Goal: Task Accomplishment & Management: Complete application form

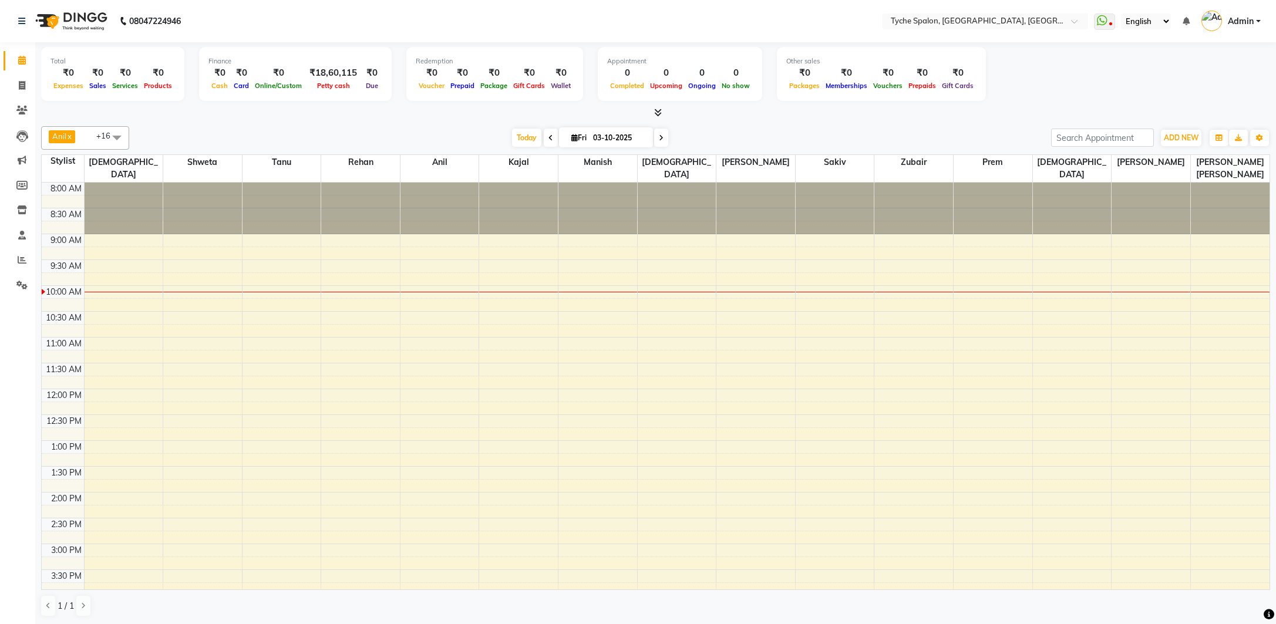
click at [663, 139] on icon at bounding box center [661, 137] width 5 height 7
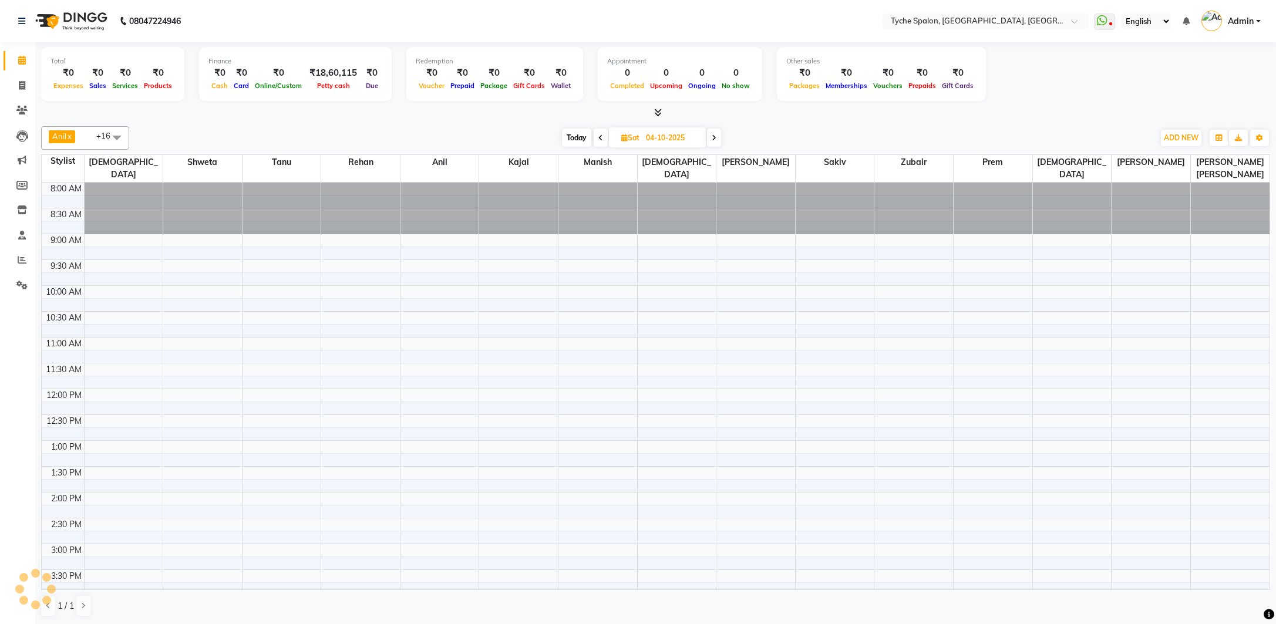
scroll to position [104, 0]
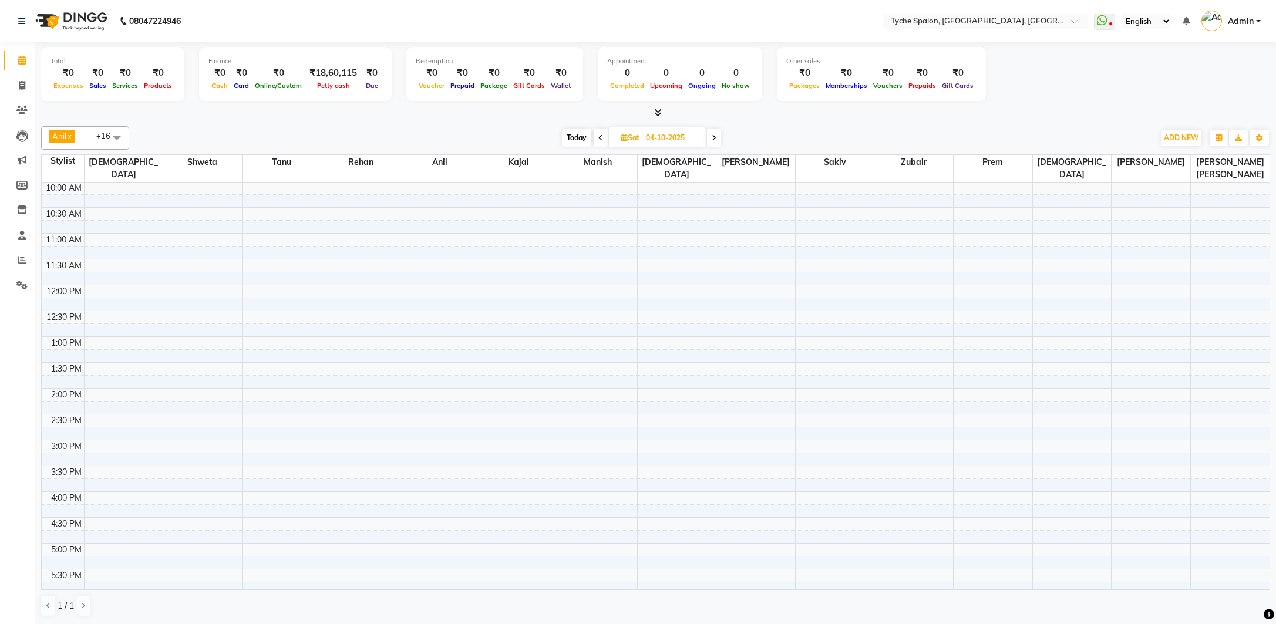
click at [601, 137] on icon at bounding box center [600, 137] width 5 height 7
type input "03-10-2025"
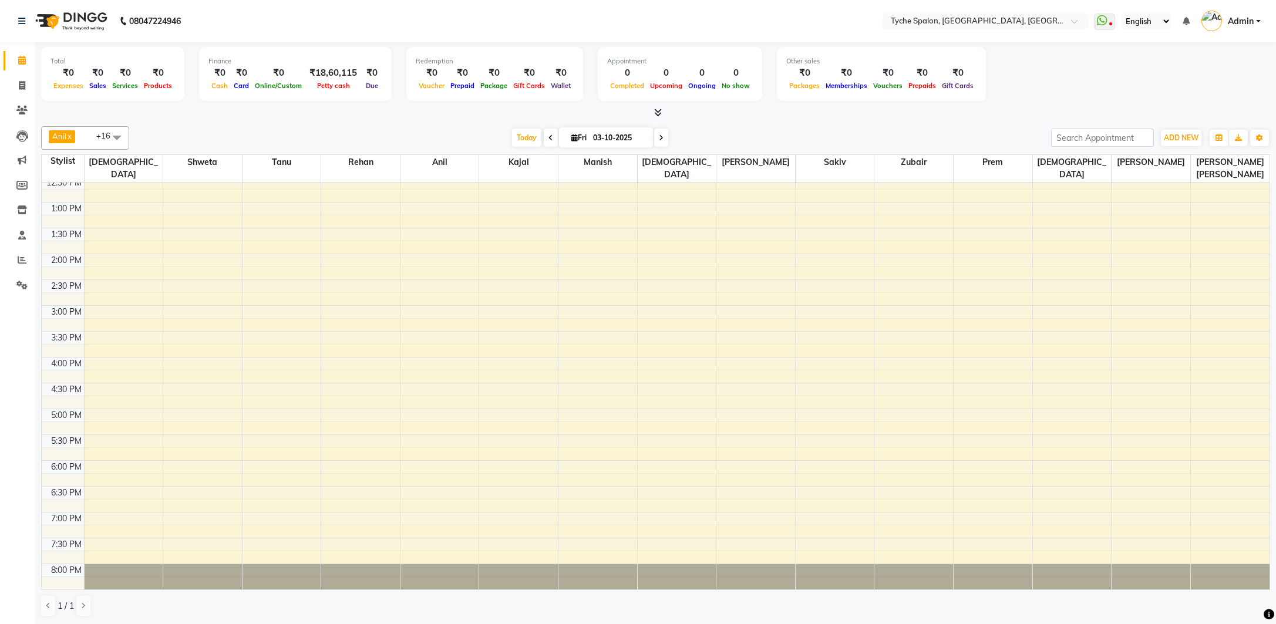
scroll to position [0, 0]
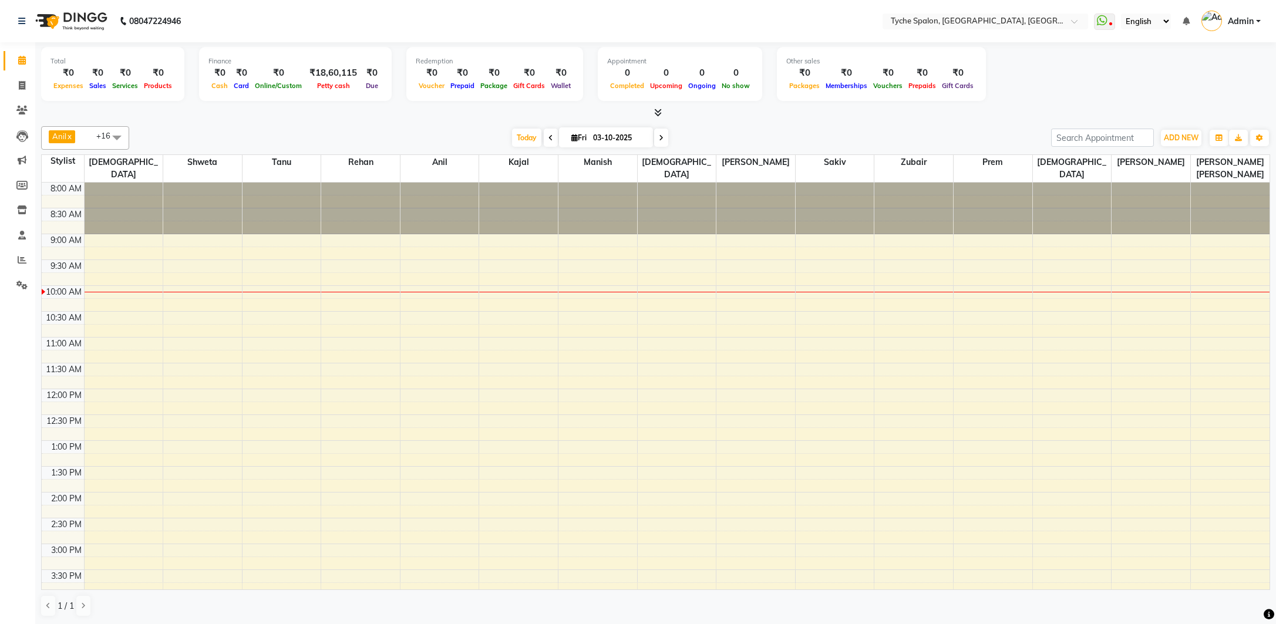
click at [423, 307] on div "8:00 AM 8:30 AM 9:00 AM 9:30 AM 10:00 AM 10:30 AM 11:00 AM 11:30 AM 12:00 PM 12…" at bounding box center [656, 518] width 1228 height 671
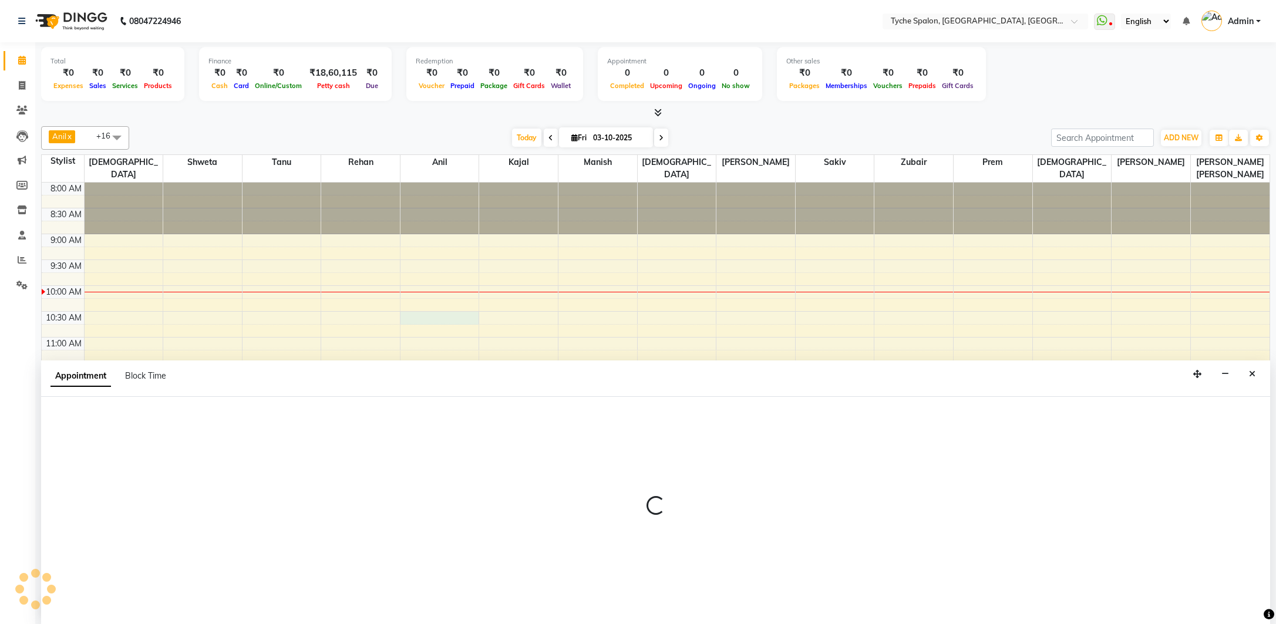
scroll to position [1, 0]
select select "48422"
select select "630"
select select "tentative"
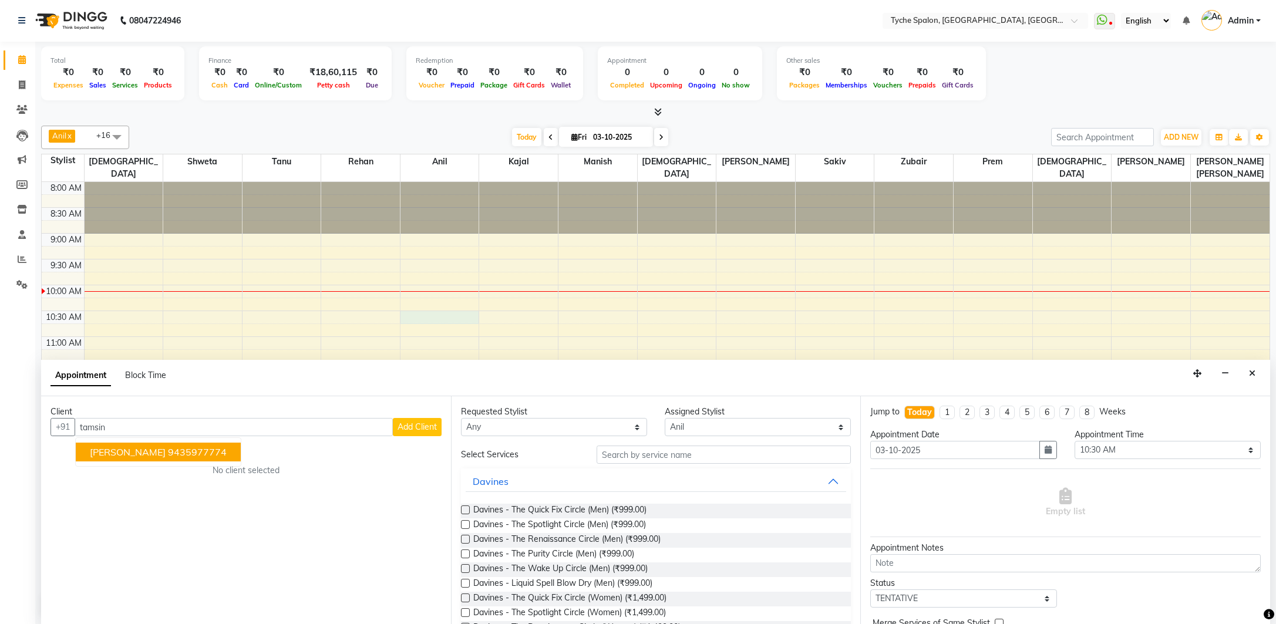
click at [197, 453] on ngb-highlight "9435977774" at bounding box center [197, 452] width 59 height 12
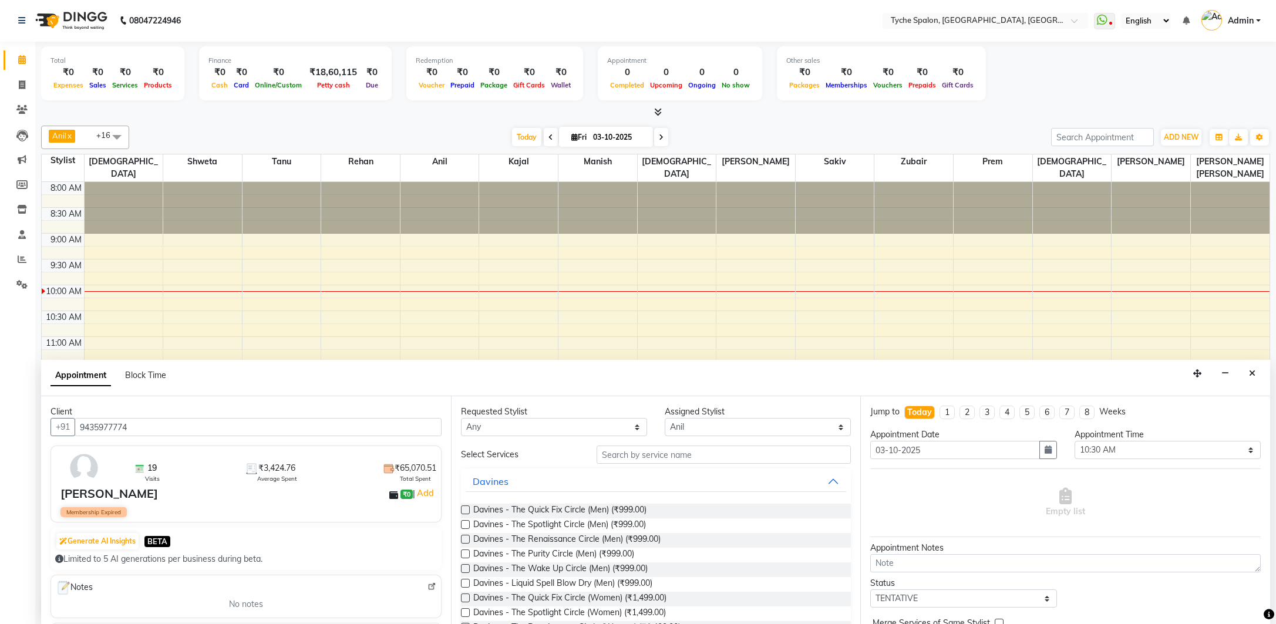
type input "9435977774"
click at [591, 425] on select "Any [PERSON_NAME] [PERSON_NAME] [PERSON_NAME] [PERSON_NAME] [PERSON_NAME] [PERS…" at bounding box center [554, 427] width 186 height 18
select select "48422"
click at [461, 418] on select "Any [PERSON_NAME] [PERSON_NAME] [PERSON_NAME] [PERSON_NAME] [PERSON_NAME] [PERS…" at bounding box center [554, 427] width 186 height 18
click at [638, 451] on input "text" at bounding box center [724, 455] width 254 height 18
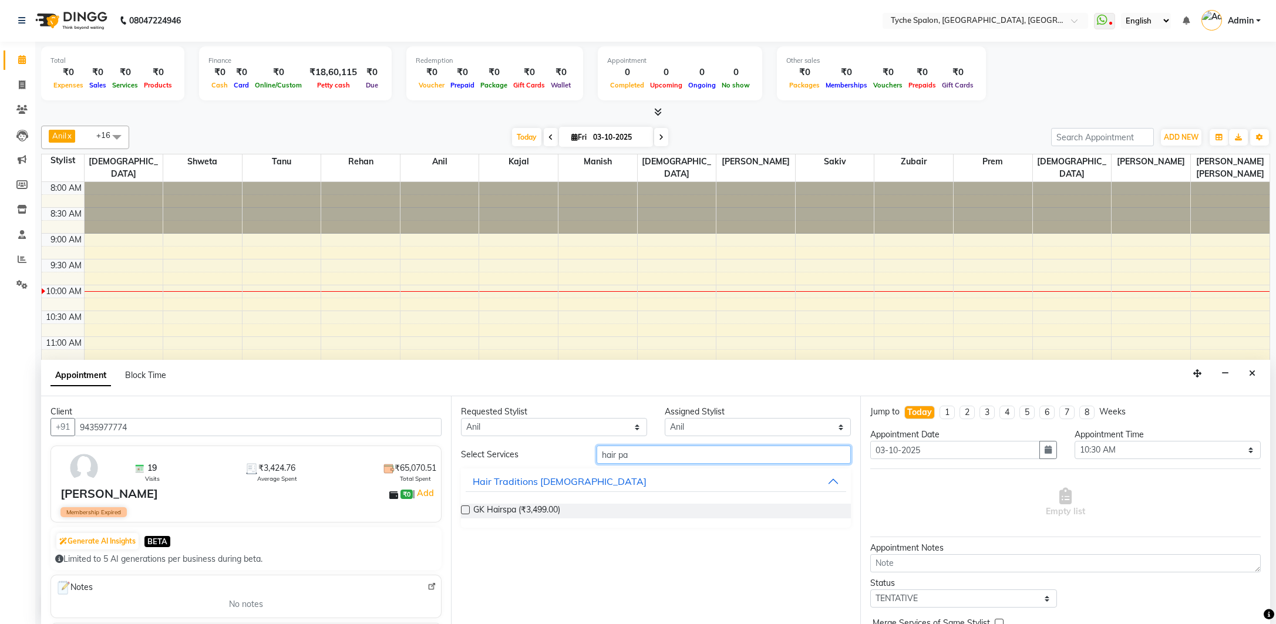
type input "hair pa"
click at [465, 509] on label at bounding box center [465, 510] width 9 height 9
click at [465, 509] on input "checkbox" at bounding box center [465, 511] width 8 height 8
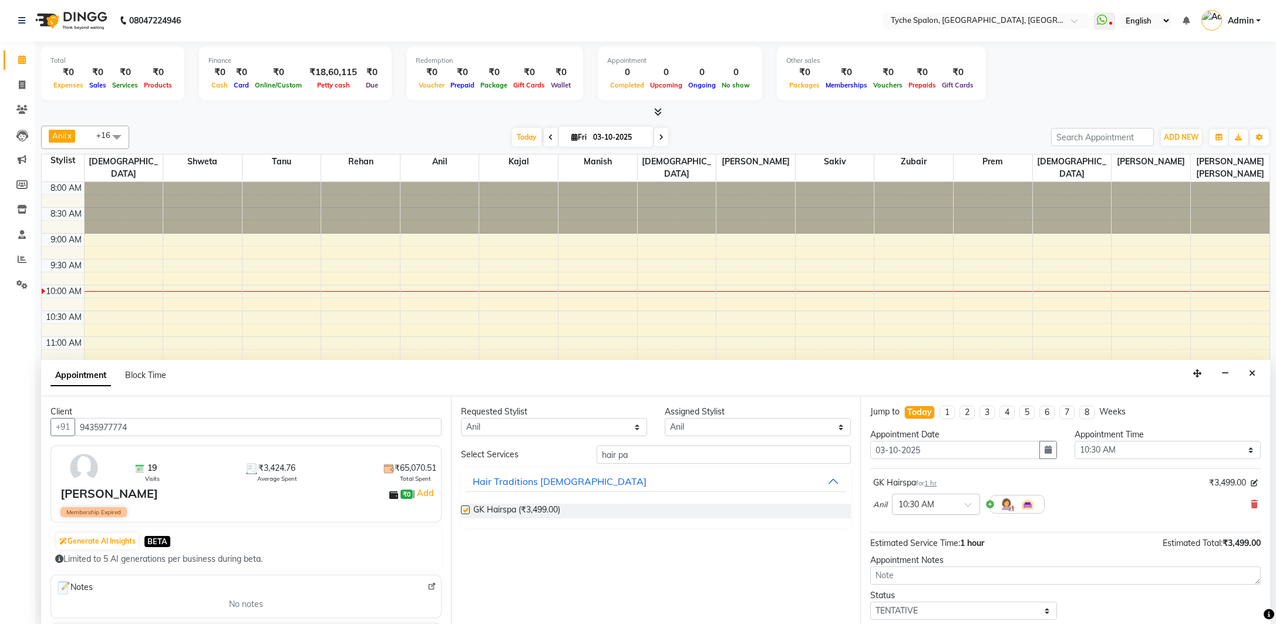
checkbox input "false"
click at [941, 503] on input "text" at bounding box center [925, 503] width 52 height 12
click at [913, 521] on div "04:30 PM" at bounding box center [936, 525] width 87 height 22
click at [541, 424] on select "Any [PERSON_NAME] [PERSON_NAME] [PERSON_NAME] [PERSON_NAME] [PERSON_NAME] [PERS…" at bounding box center [554, 427] width 186 height 18
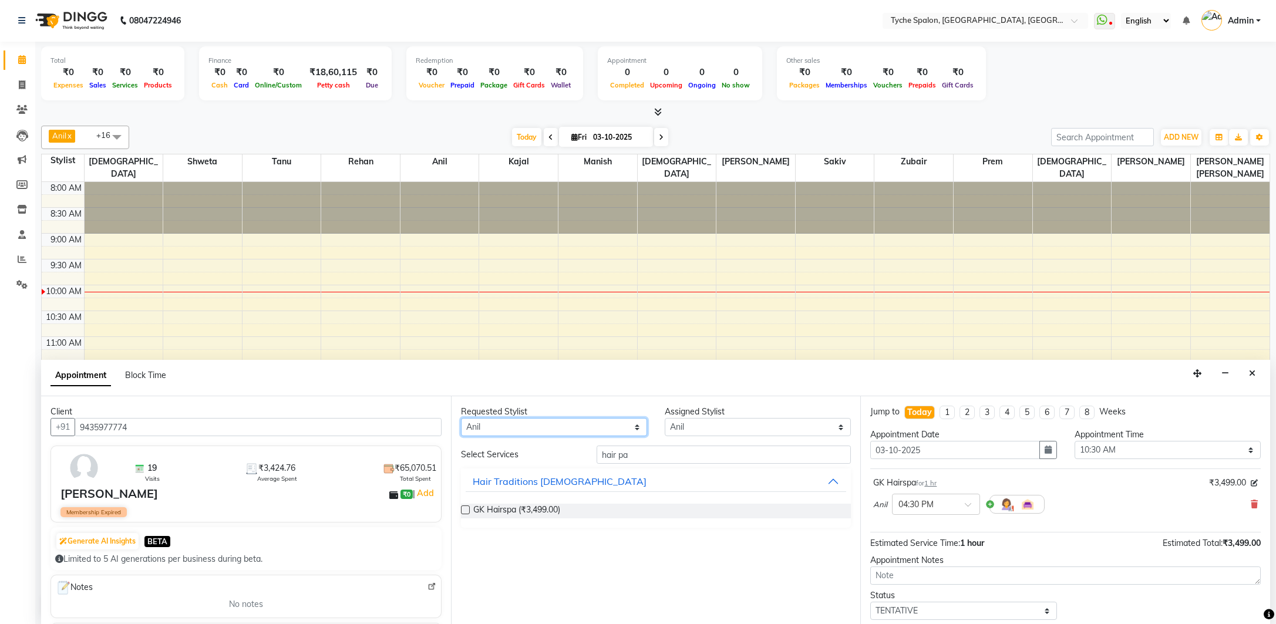
select select "49884"
click at [461, 418] on select "Any [PERSON_NAME] [PERSON_NAME] [PERSON_NAME] [PERSON_NAME] [PERSON_NAME] [PERS…" at bounding box center [554, 427] width 186 height 18
select select "49884"
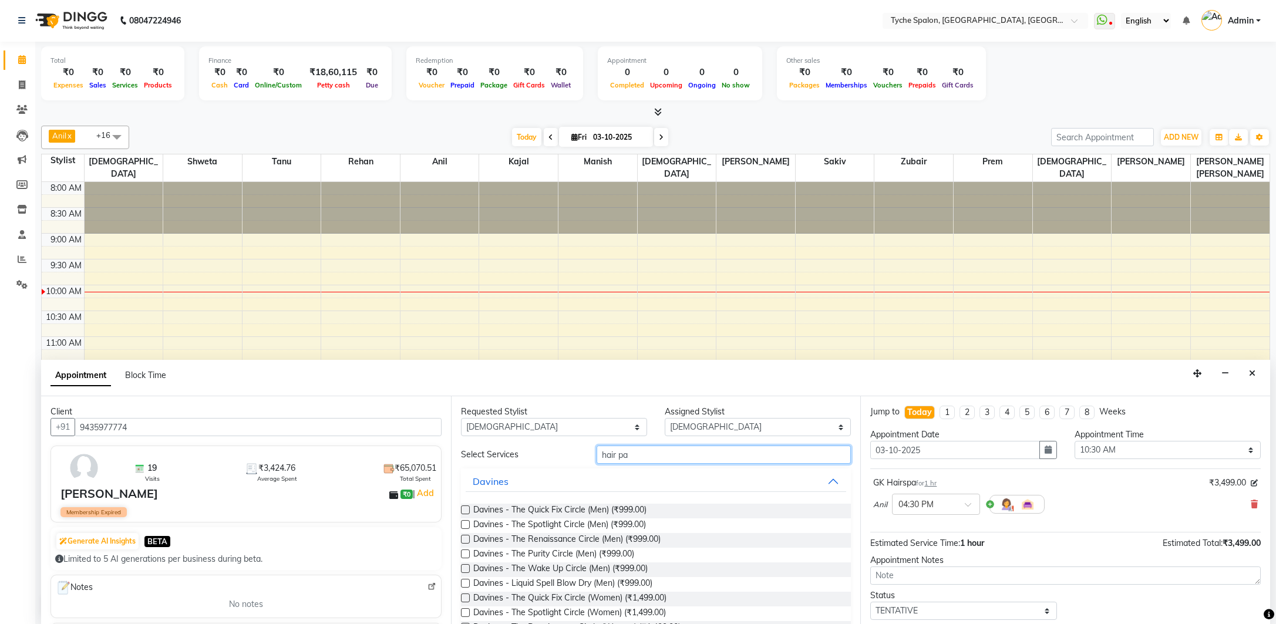
click at [641, 453] on input "hair pa" at bounding box center [724, 455] width 254 height 18
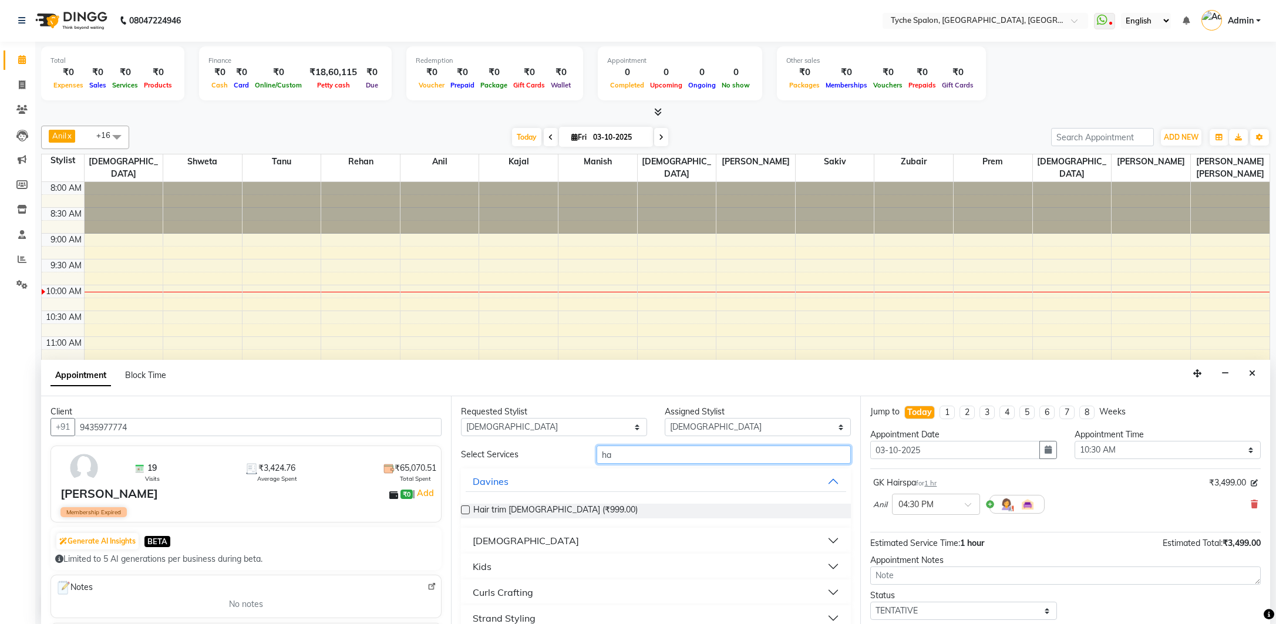
type input "h"
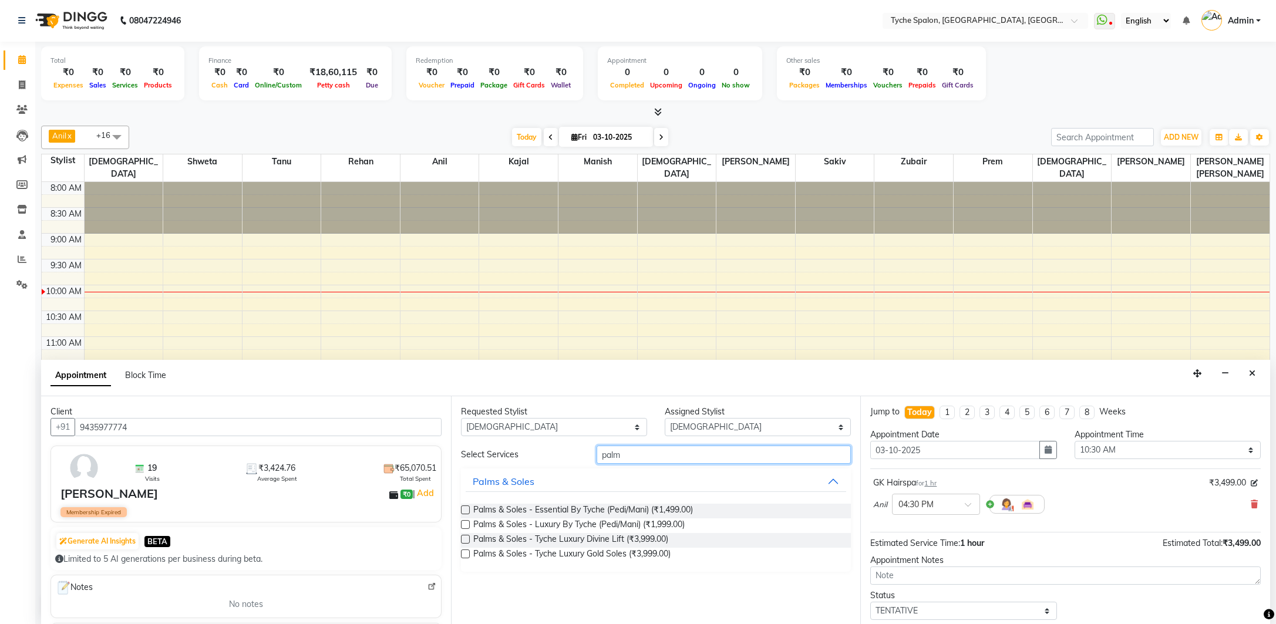
type input "palm"
click at [465, 524] on label at bounding box center [465, 524] width 9 height 9
click at [465, 524] on input "checkbox" at bounding box center [465, 526] width 8 height 8
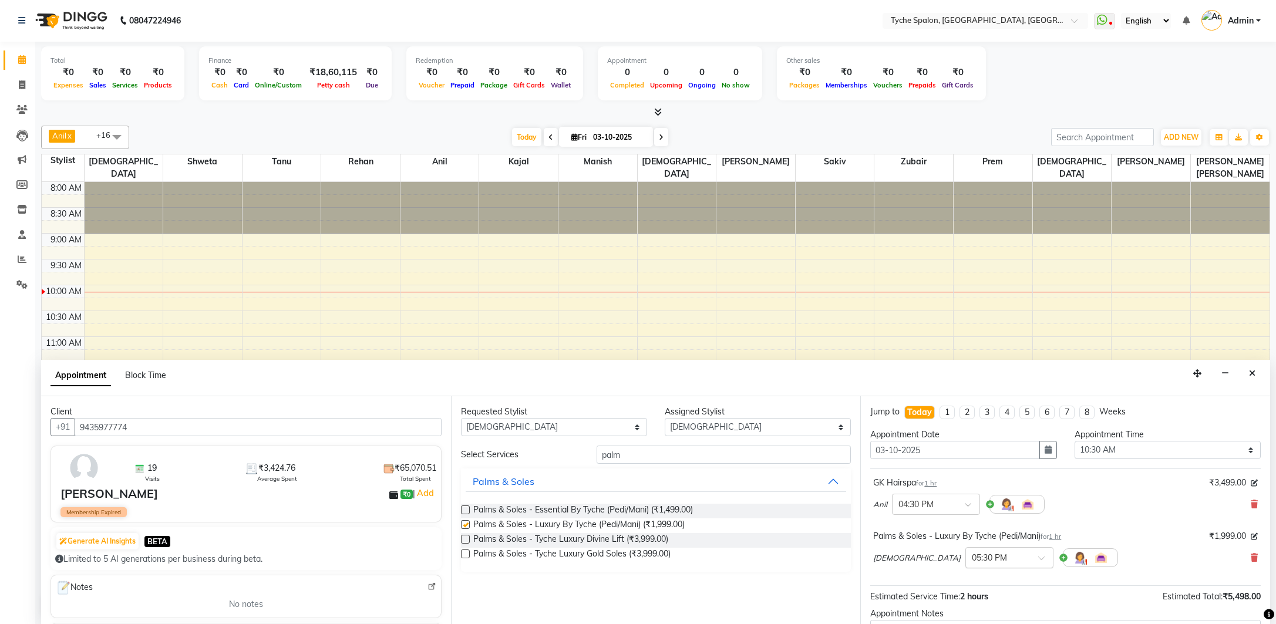
checkbox input "false"
click at [972, 553] on input "text" at bounding box center [998, 557] width 52 height 12
drag, startPoint x: 933, startPoint y: 577, endPoint x: 868, endPoint y: 554, distance: 69.1
click at [966, 577] on div "04:30 PM" at bounding box center [1009, 574] width 87 height 22
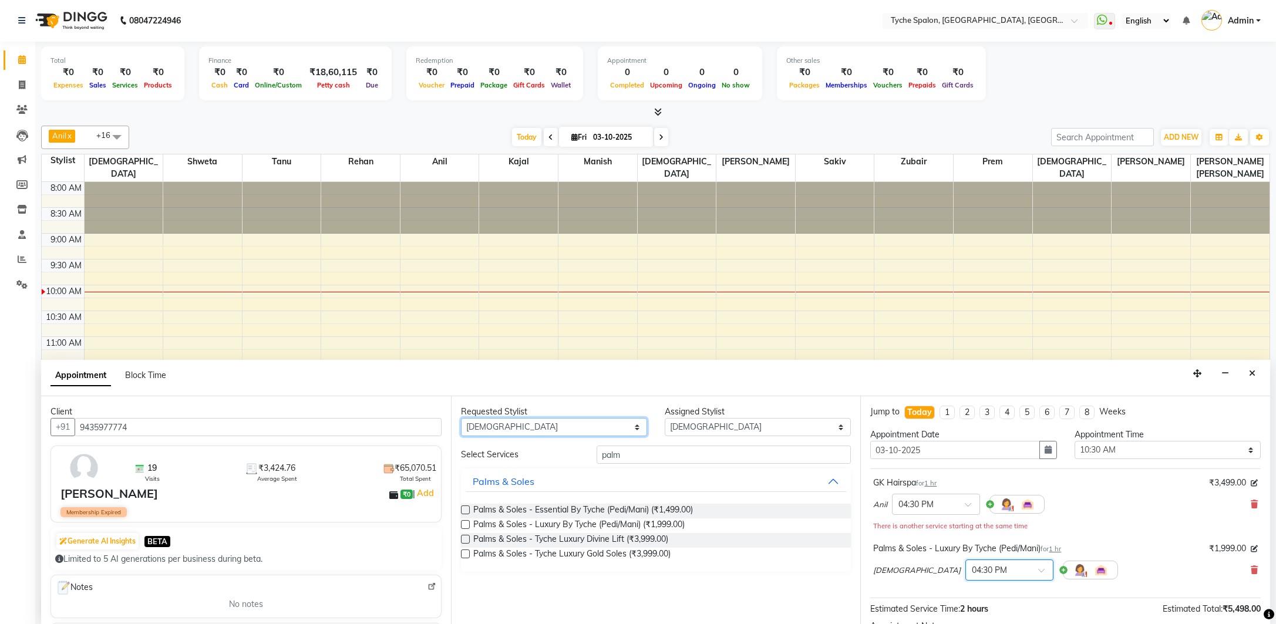
click at [604, 424] on select "Any [PERSON_NAME] [PERSON_NAME] [PERSON_NAME] [PERSON_NAME] [PERSON_NAME] [PERS…" at bounding box center [554, 427] width 186 height 18
select select "48344"
click at [461, 418] on select "Any [PERSON_NAME] [PERSON_NAME] [PERSON_NAME] [PERSON_NAME] [PERSON_NAME] [PERS…" at bounding box center [554, 427] width 186 height 18
select select "48344"
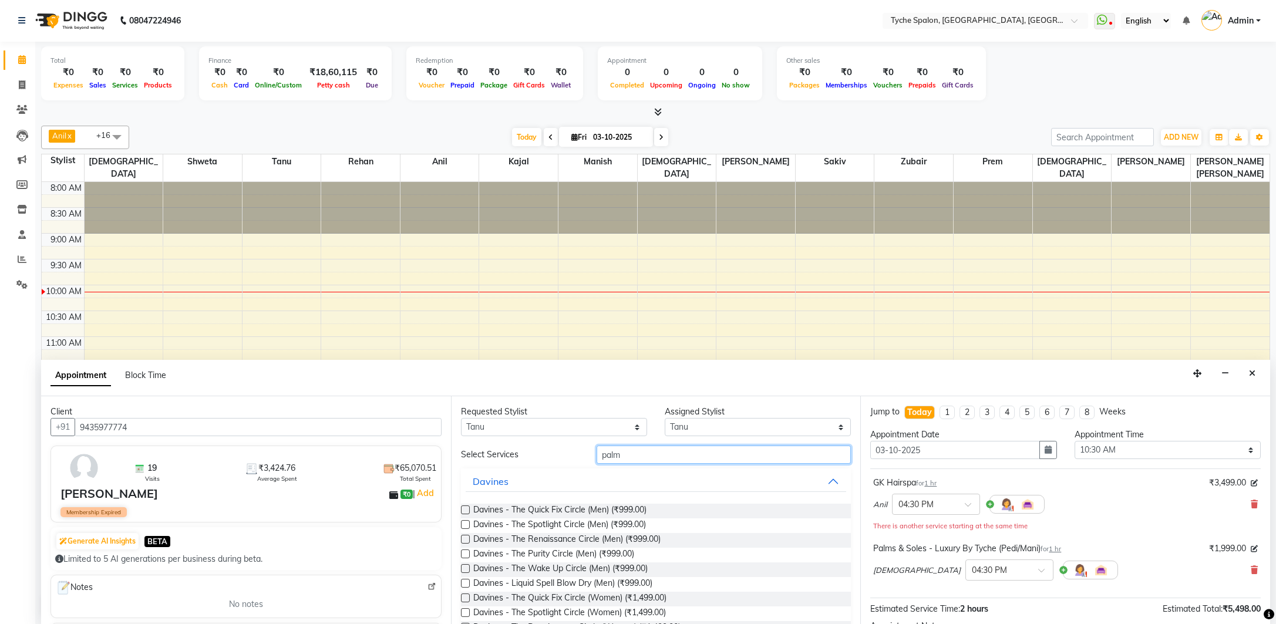
click at [652, 458] on input "palm" at bounding box center [724, 455] width 254 height 18
type input "p"
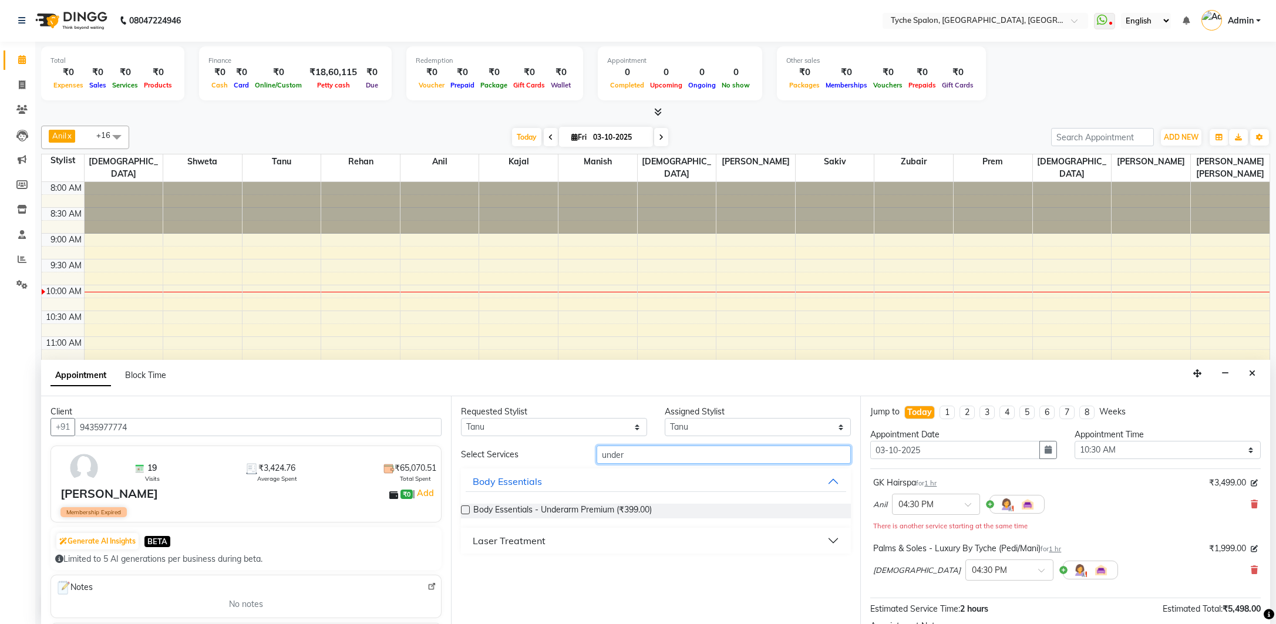
type input "under"
click at [463, 509] on label at bounding box center [465, 510] width 9 height 9
click at [463, 509] on input "checkbox" at bounding box center [465, 511] width 8 height 8
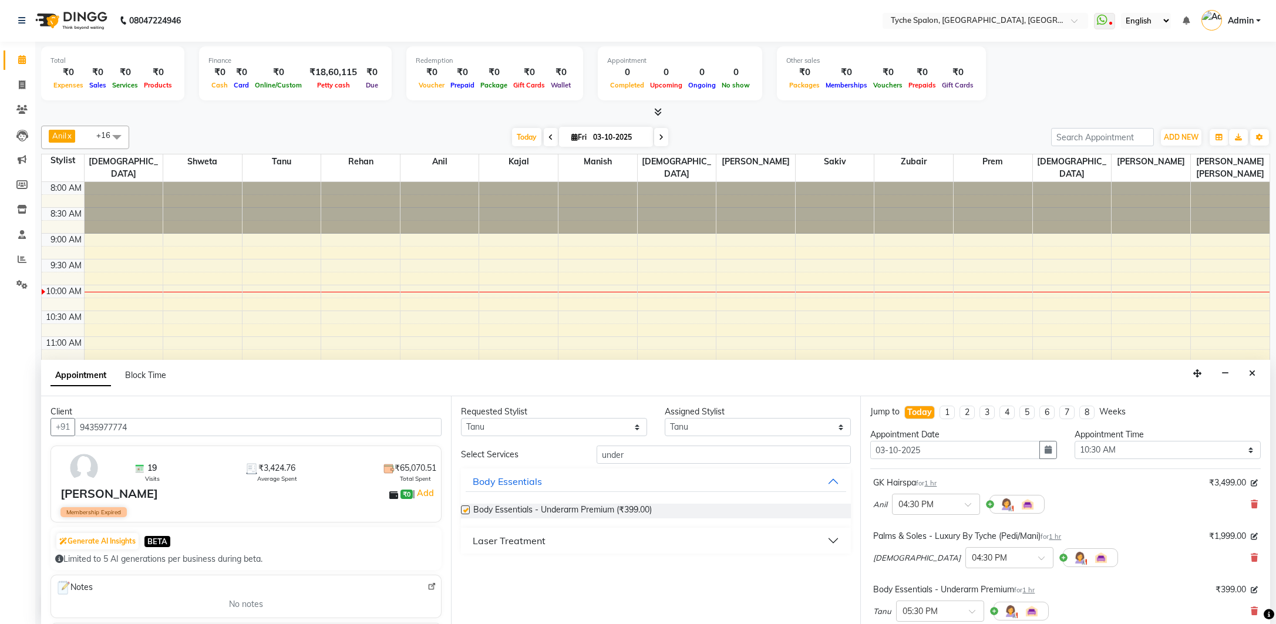
checkbox input "false"
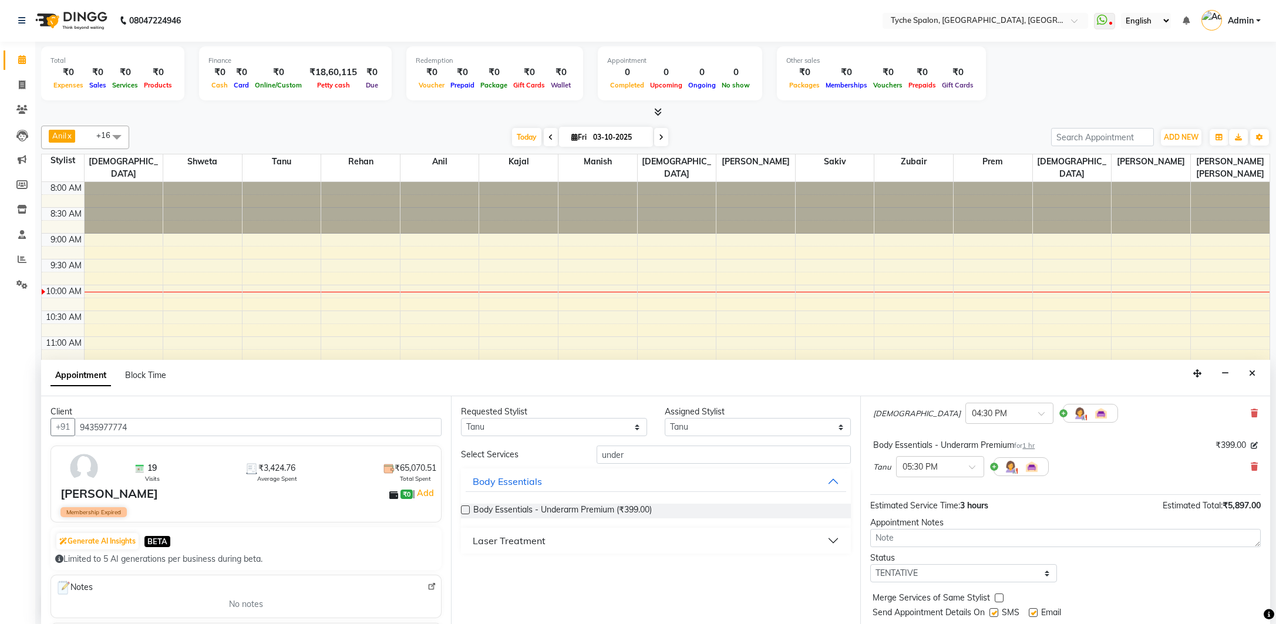
scroll to position [177, 0]
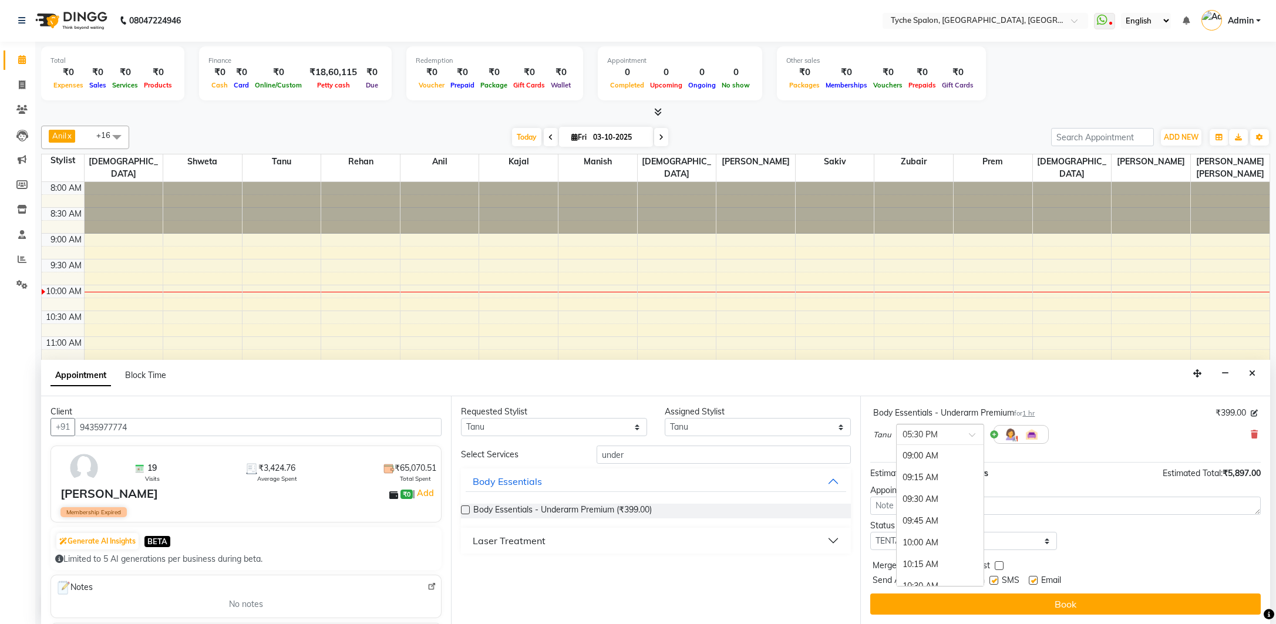
click at [953, 434] on input "text" at bounding box center [929, 434] width 52 height 12
click at [924, 479] on div "04:30 PM" at bounding box center [940, 477] width 87 height 22
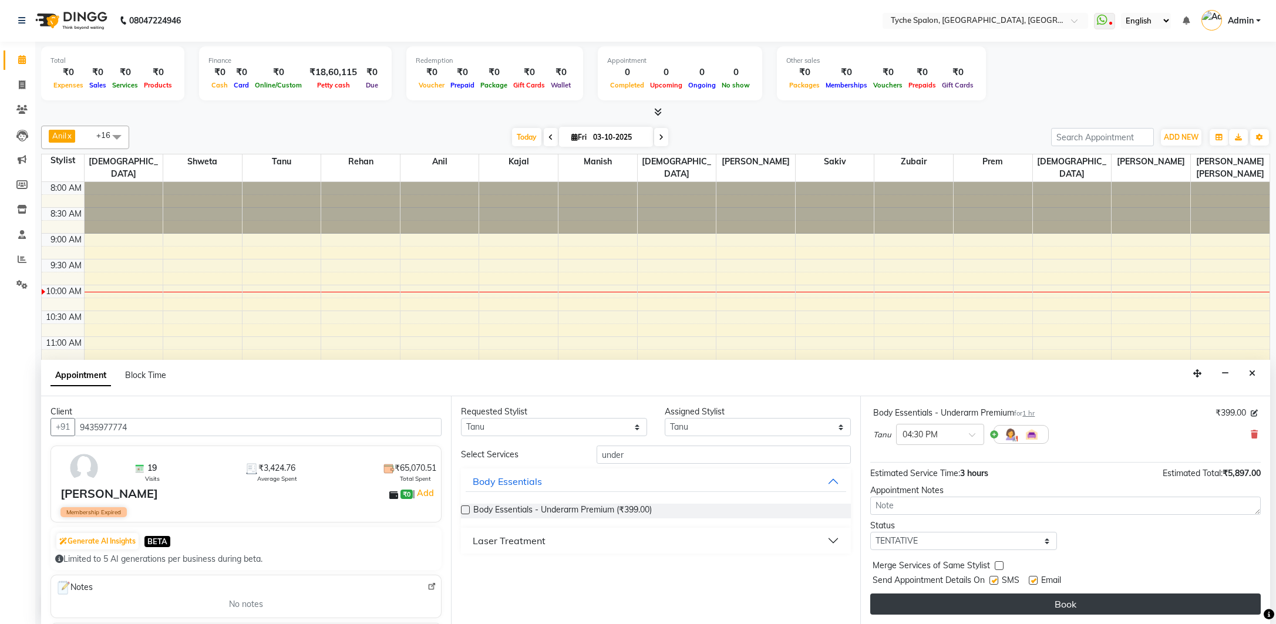
click at [1070, 604] on button "Book" at bounding box center [1065, 604] width 391 height 21
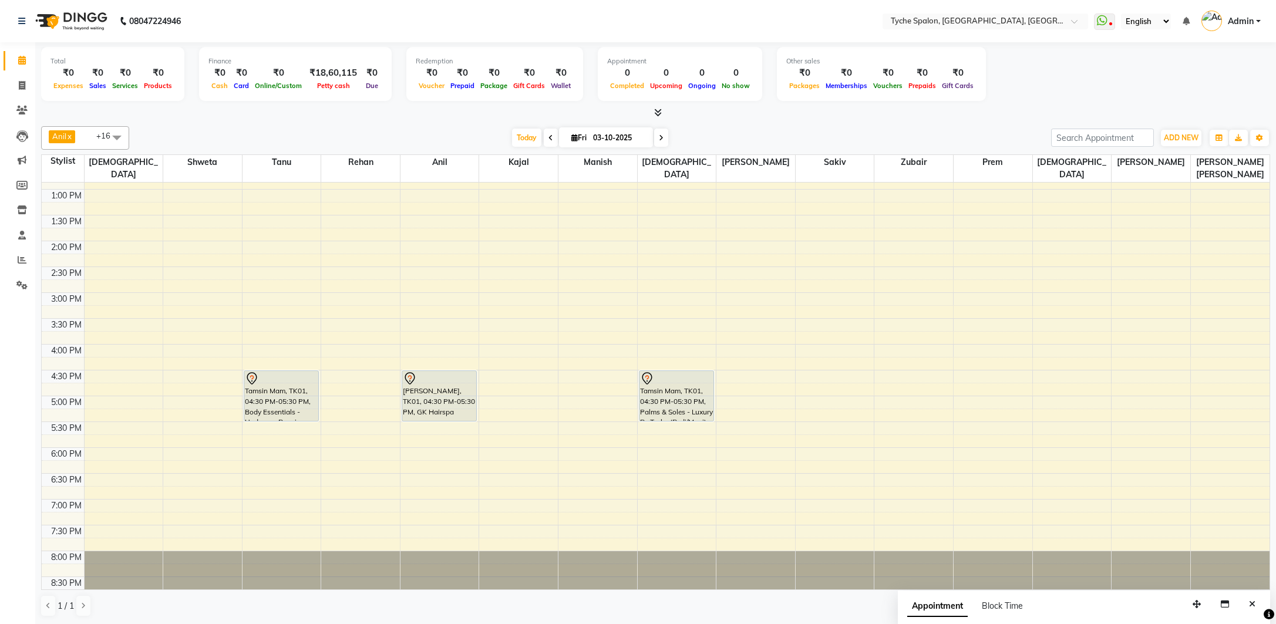
scroll to position [1, 0]
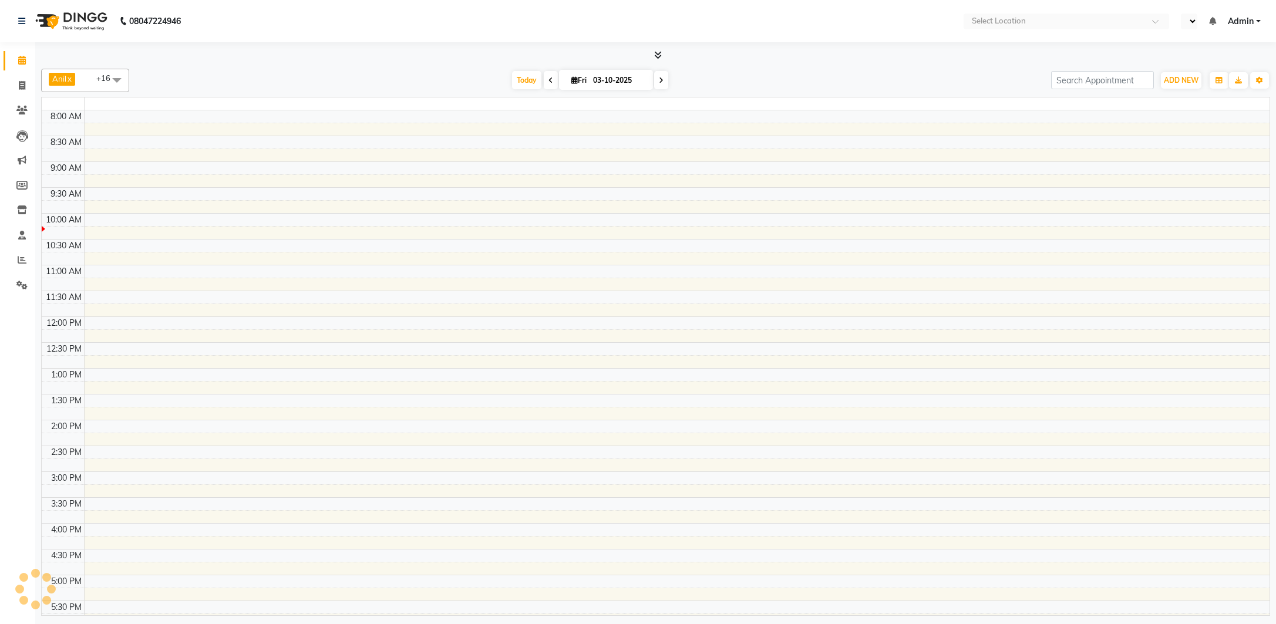
select select "en"
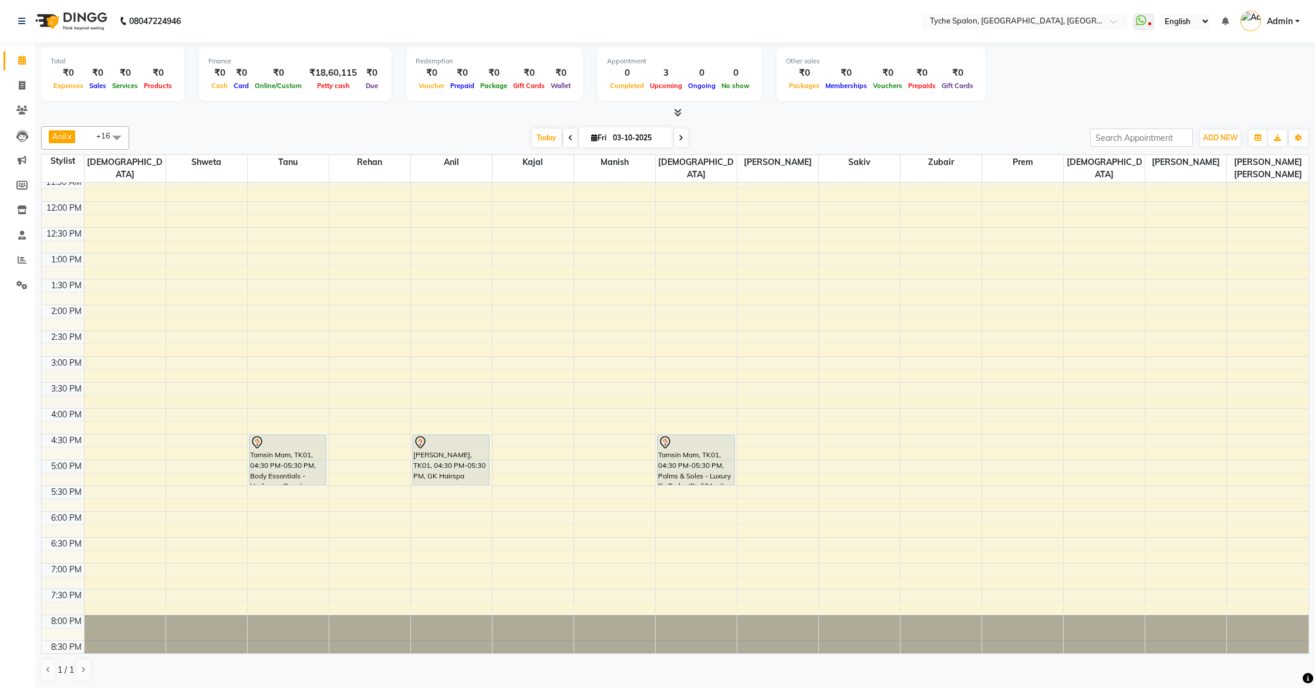
scroll to position [1, 0]
click at [567, 345] on div "8:00 AM 8:30 AM 9:00 AM 9:30 AM 10:00 AM 10:30 AM 11:00 AM 11:30 AM 12:00 PM 12…" at bounding box center [675, 330] width 1267 height 671
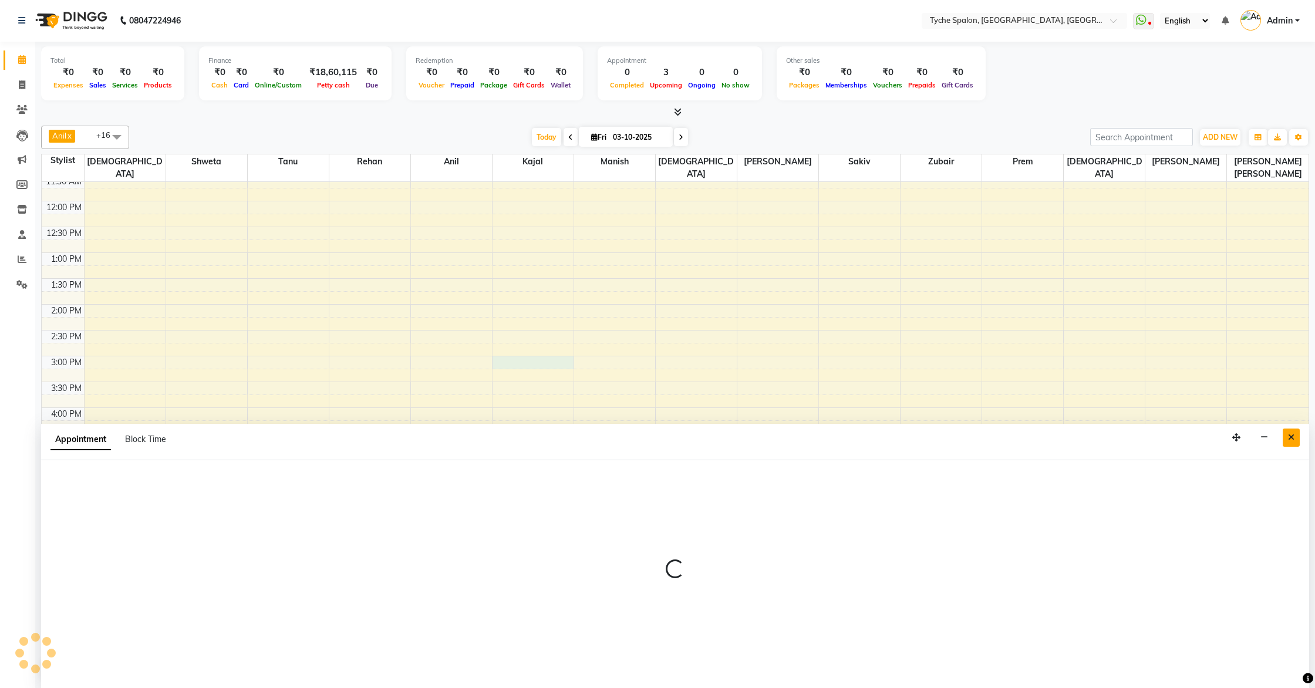
select select "48424"
select select "tentative"
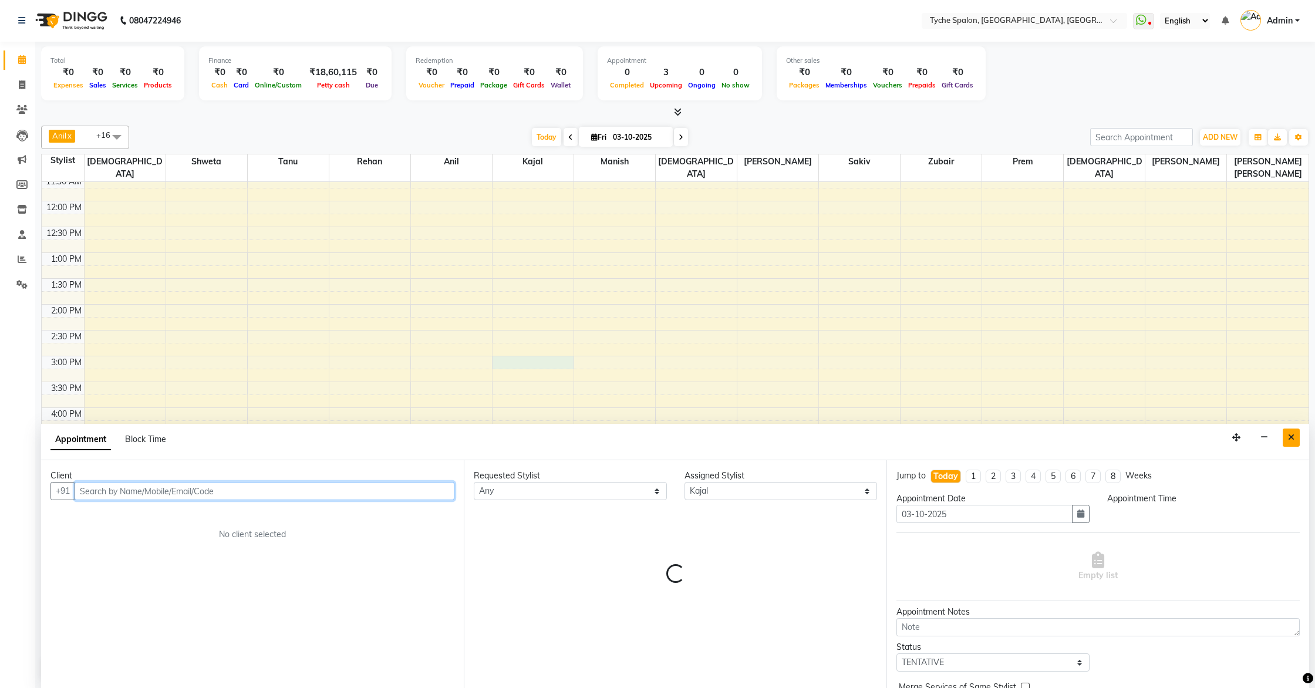
select select "900"
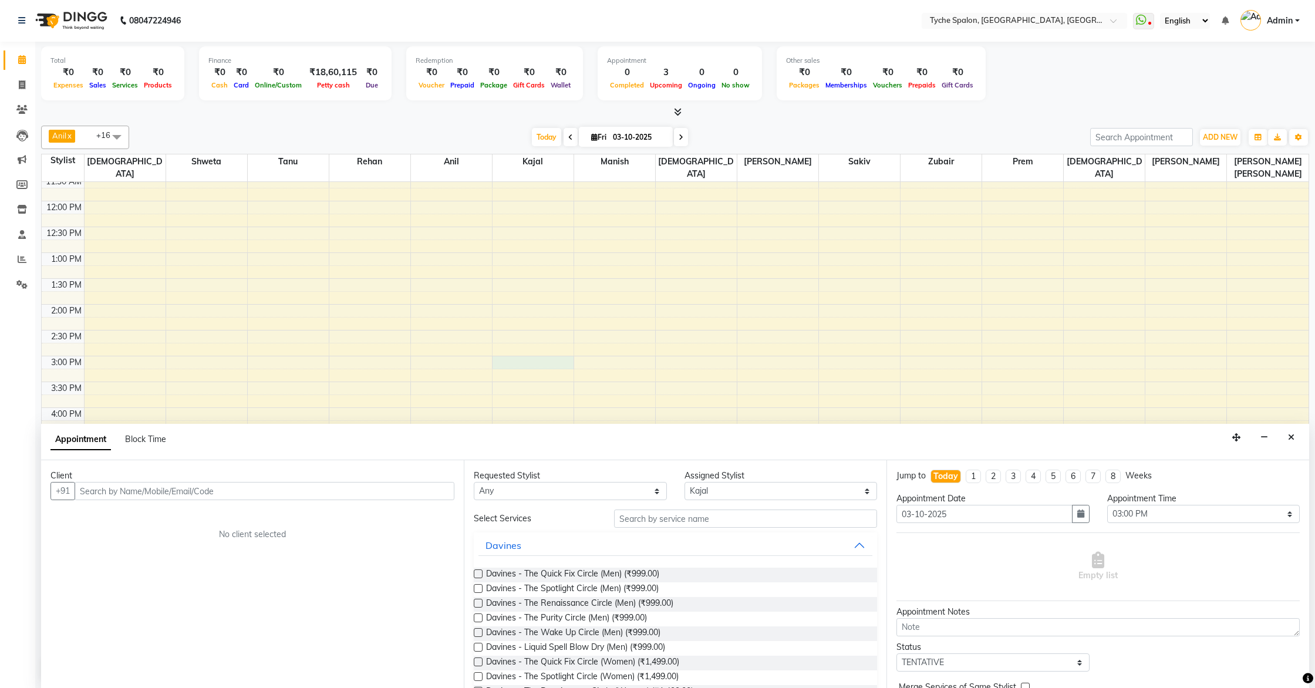
click at [1276, 438] on icon "Close" at bounding box center [1291, 437] width 6 height 8
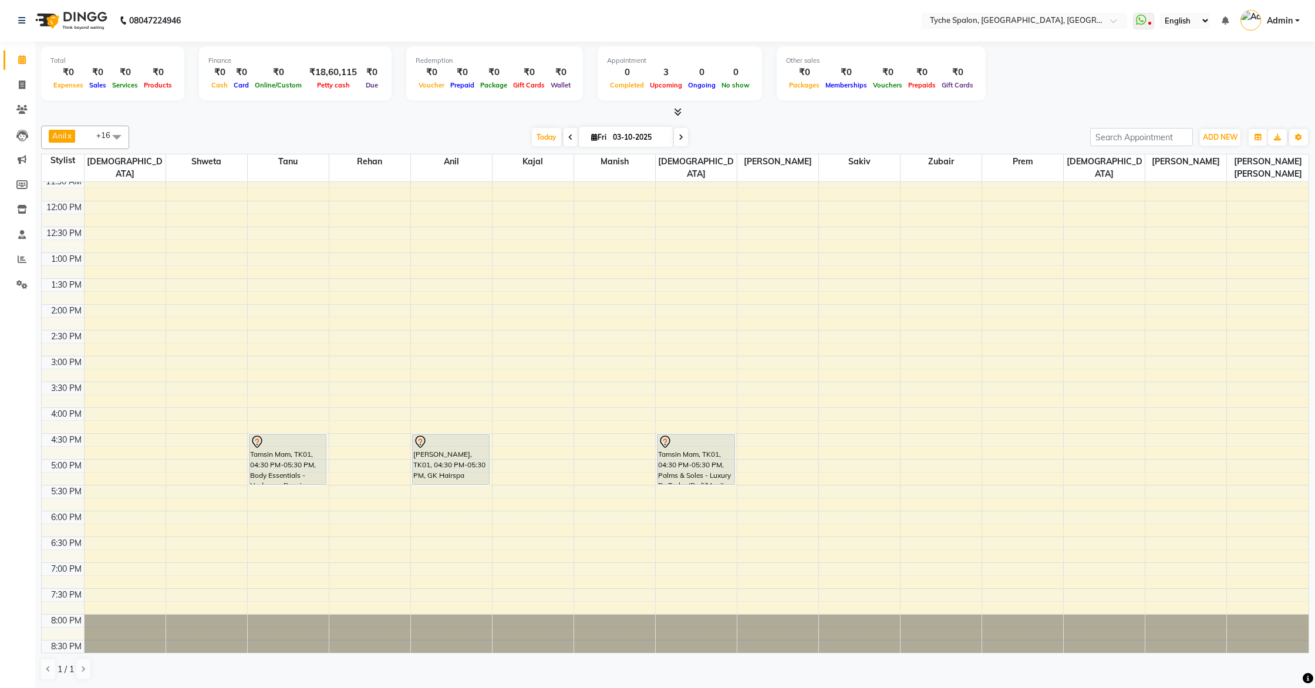
click at [524, 358] on div "8:00 AM 8:30 AM 9:00 AM 9:30 AM 10:00 AM 10:30 AM 11:00 AM 11:30 AM 12:00 PM 12…" at bounding box center [675, 330] width 1267 height 671
select select "48424"
select select "tentative"
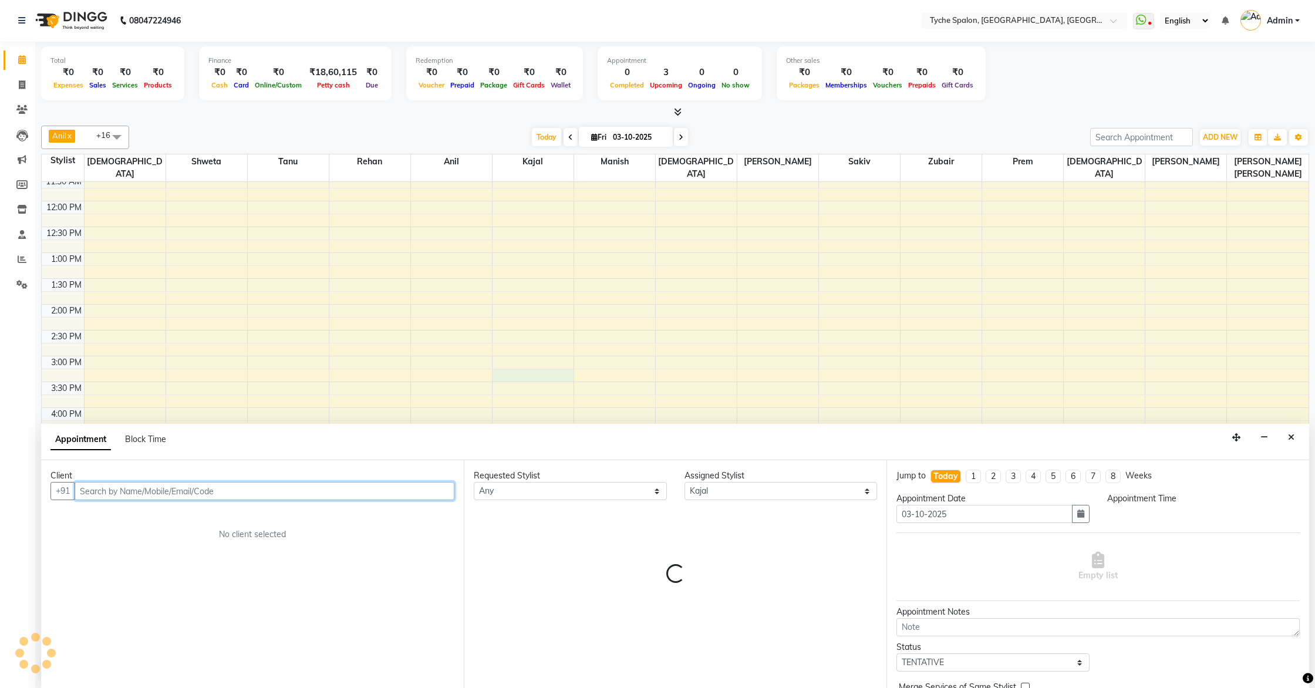
select select "915"
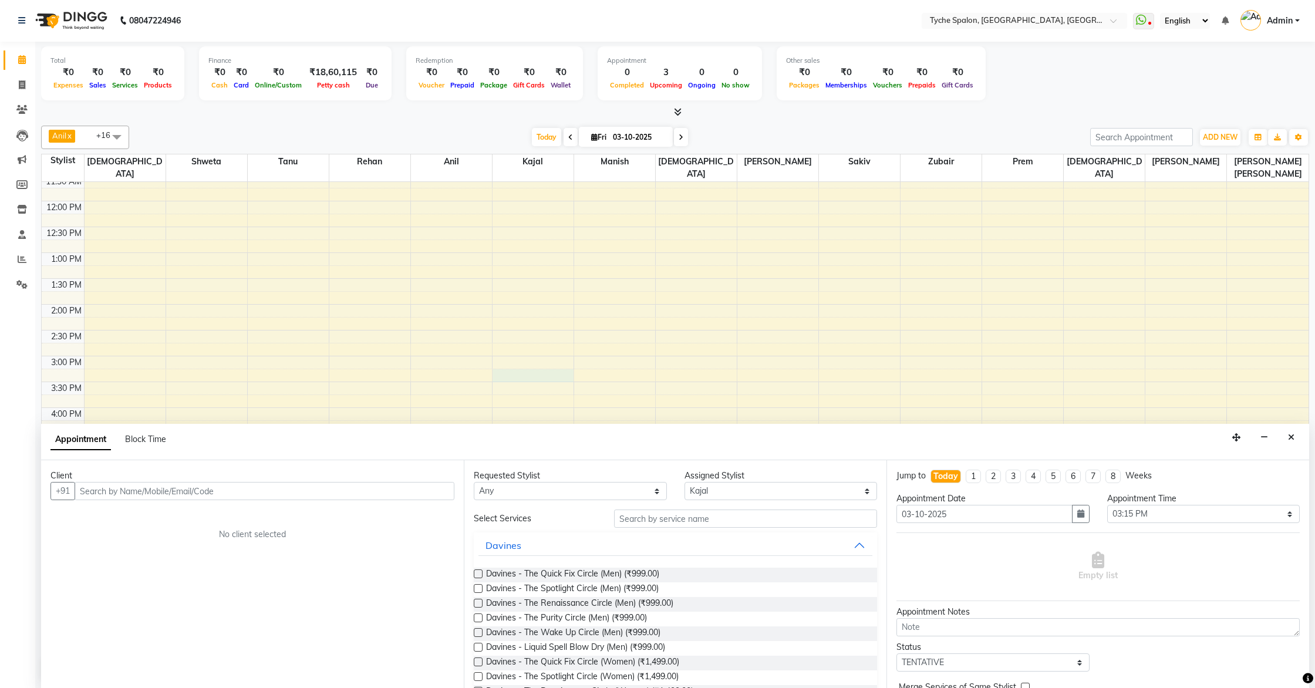
click at [1276, 442] on button "Close" at bounding box center [1291, 438] width 17 height 18
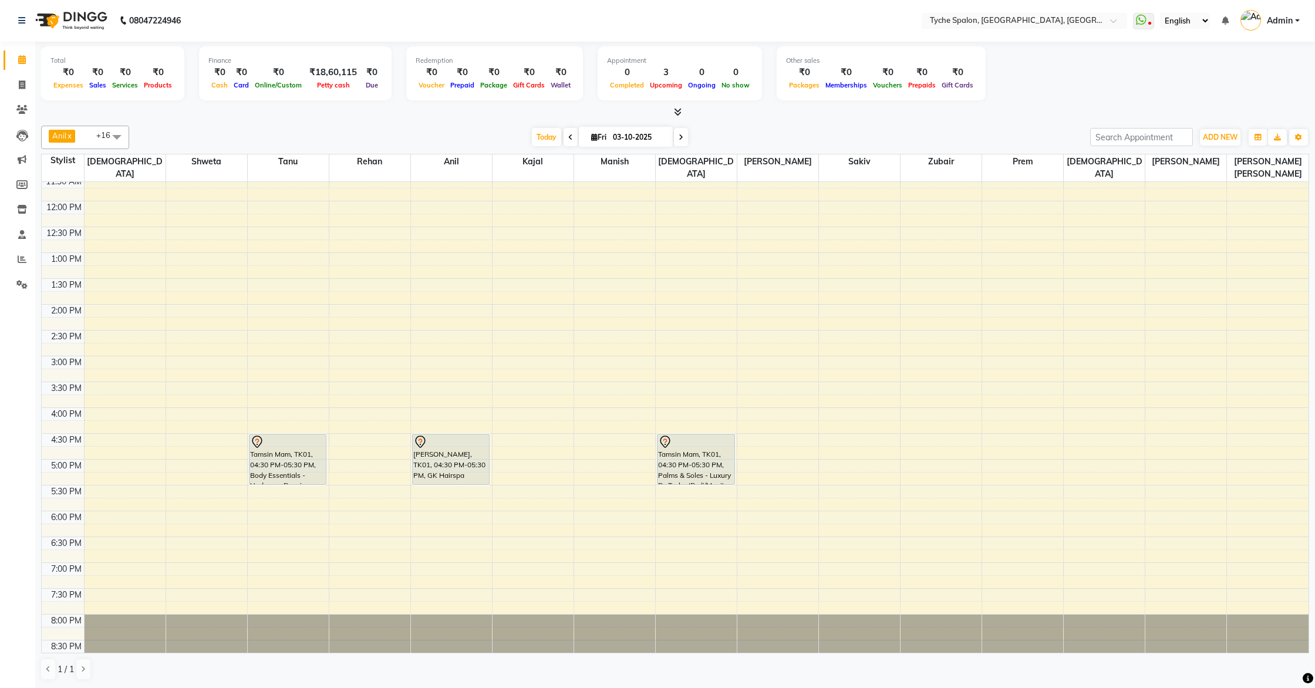
click at [546, 313] on div "8:00 AM 8:30 AM 9:00 AM 9:30 AM 10:00 AM 10:30 AM 11:00 AM 11:30 AM 12:00 PM 12…" at bounding box center [675, 330] width 1267 height 671
select select "48424"
select select "855"
select select "tentative"
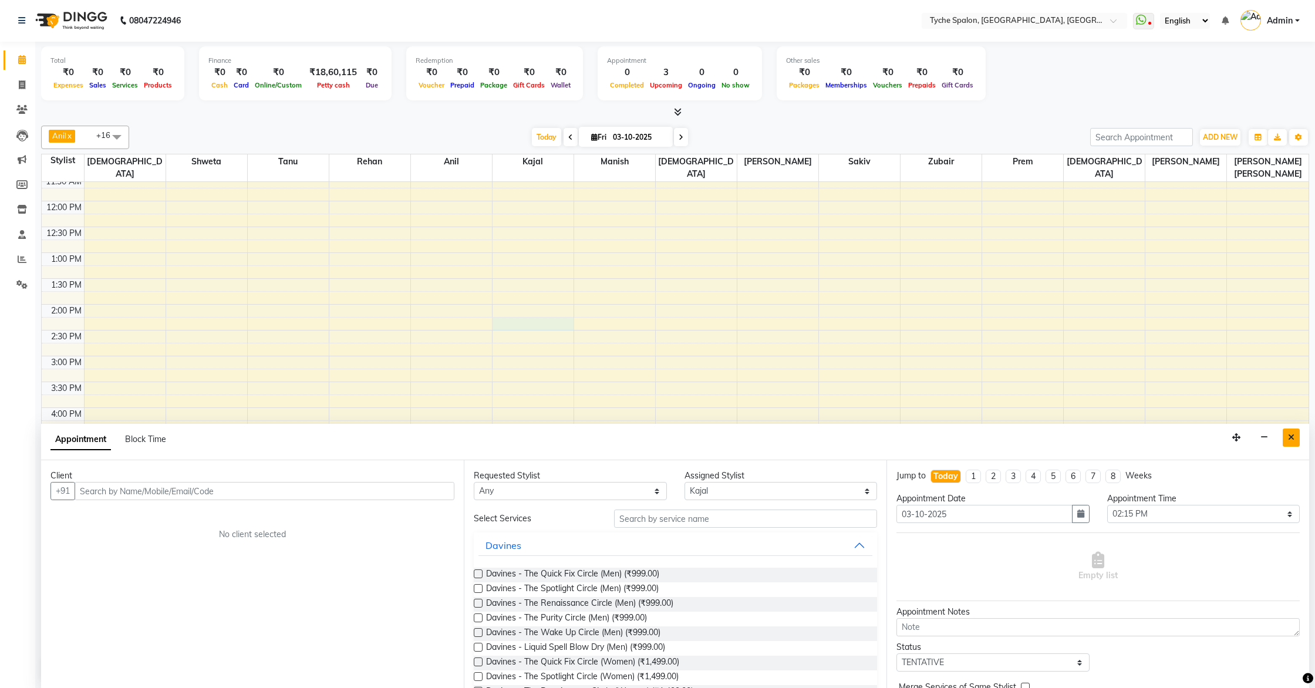
click at [1276, 434] on icon "Close" at bounding box center [1291, 437] width 6 height 8
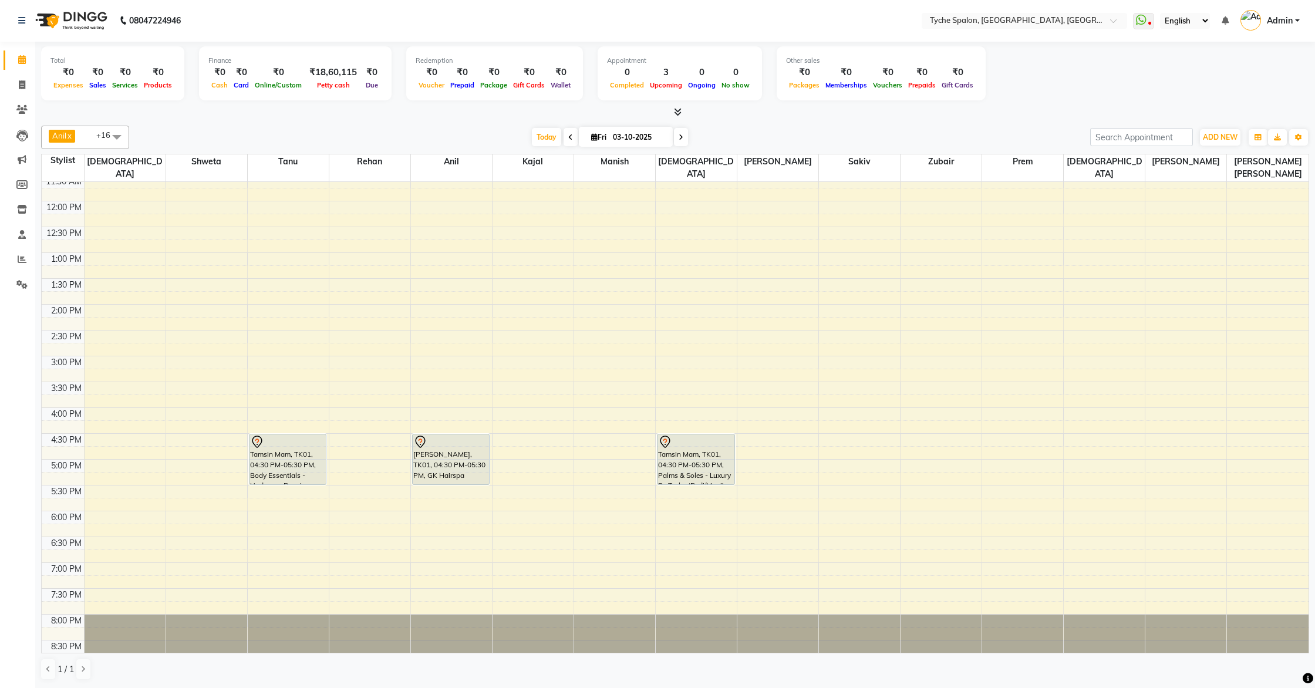
click at [681, 136] on icon at bounding box center [681, 137] width 5 height 7
type input "04-10-2025"
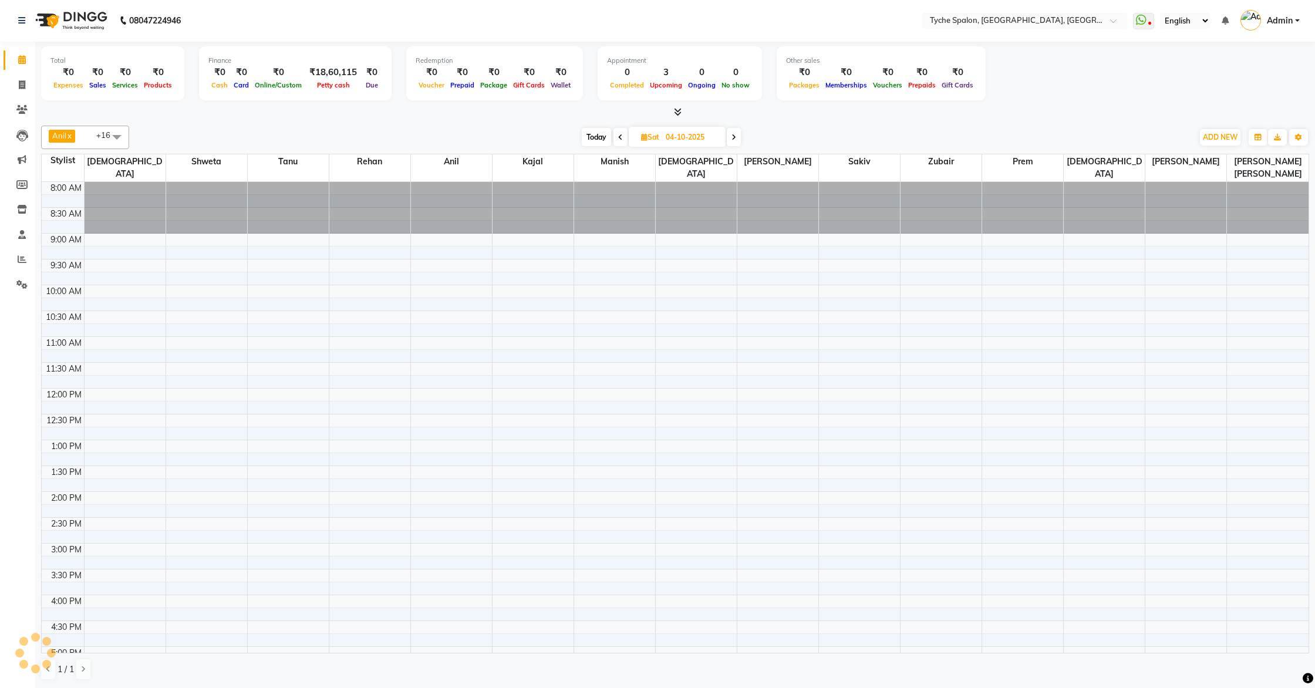
click at [681, 136] on input "04-10-2025" at bounding box center [691, 138] width 59 height 18
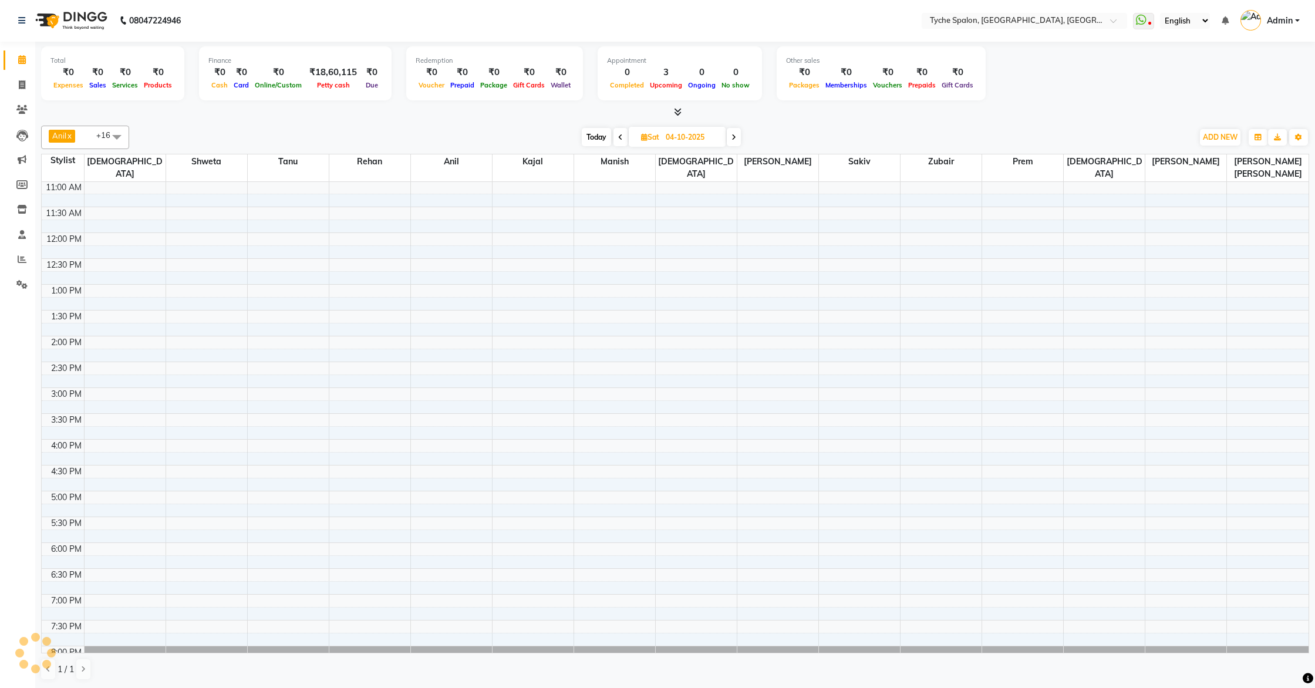
select select "10"
select select "2025"
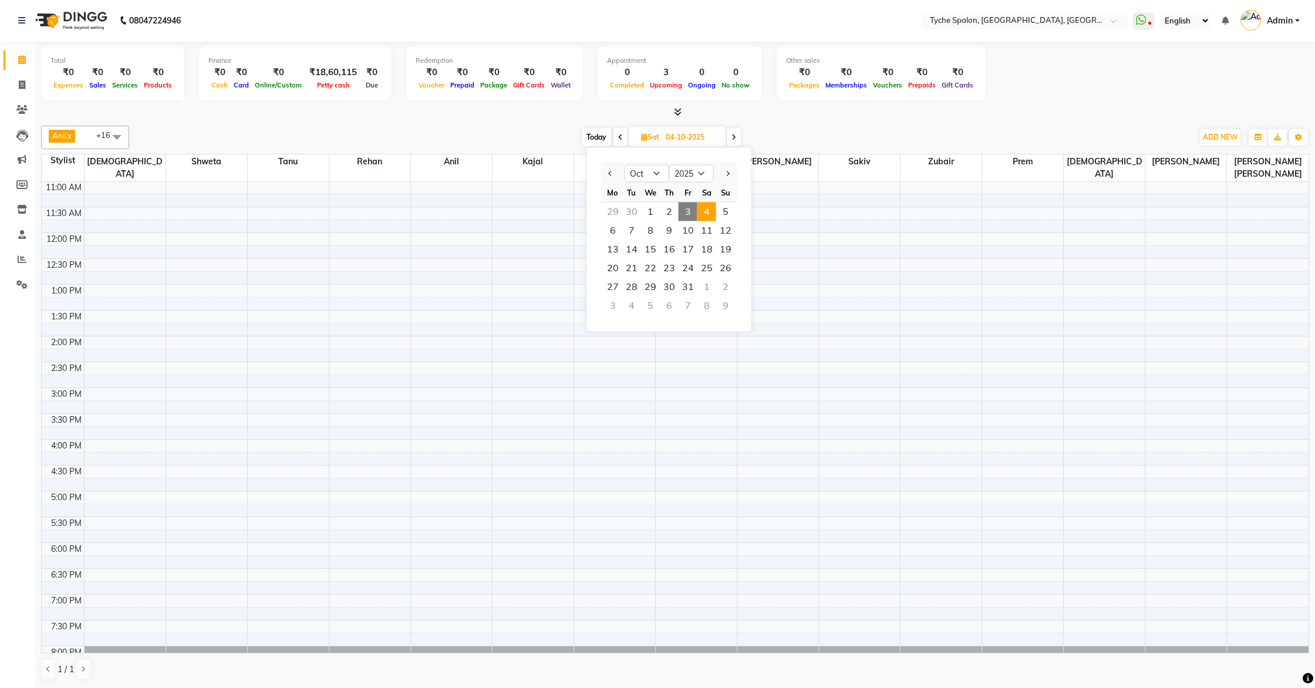
click at [841, 211] on div "8:00 AM 8:30 AM 9:00 AM 9:30 AM 10:00 AM 10:30 AM 11:00 AM 11:30 AM 12:00 PM 12…" at bounding box center [675, 361] width 1267 height 671
select select "53242"
select select "705"
select select "tentative"
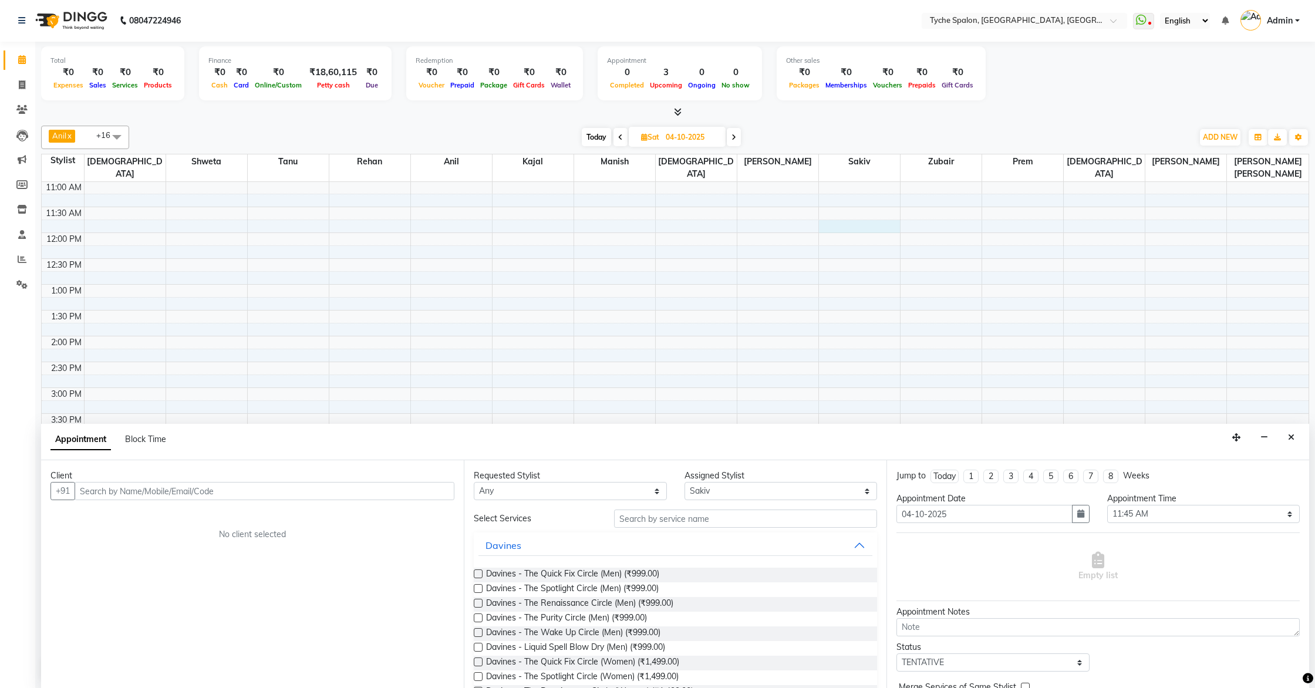
click at [618, 137] on icon at bounding box center [620, 137] width 5 height 7
type input "03-10-2025"
select select "705"
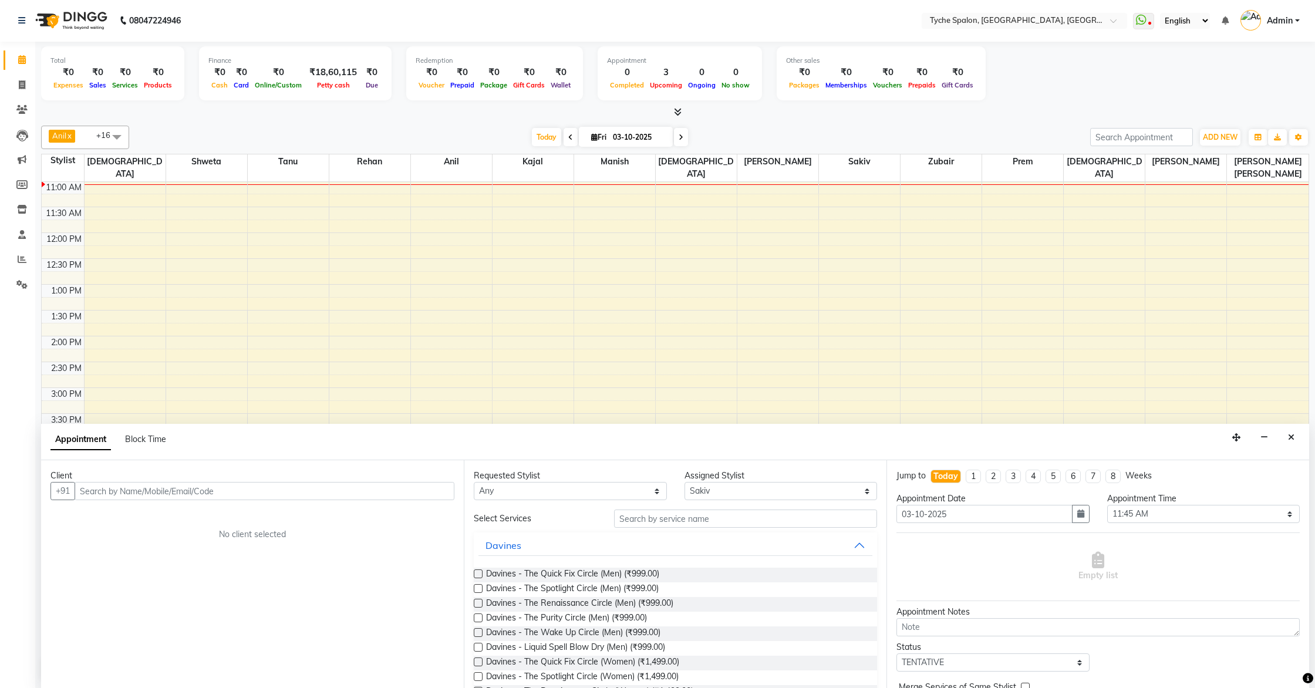
click at [570, 138] on icon at bounding box center [570, 137] width 5 height 7
type input "02-10-2025"
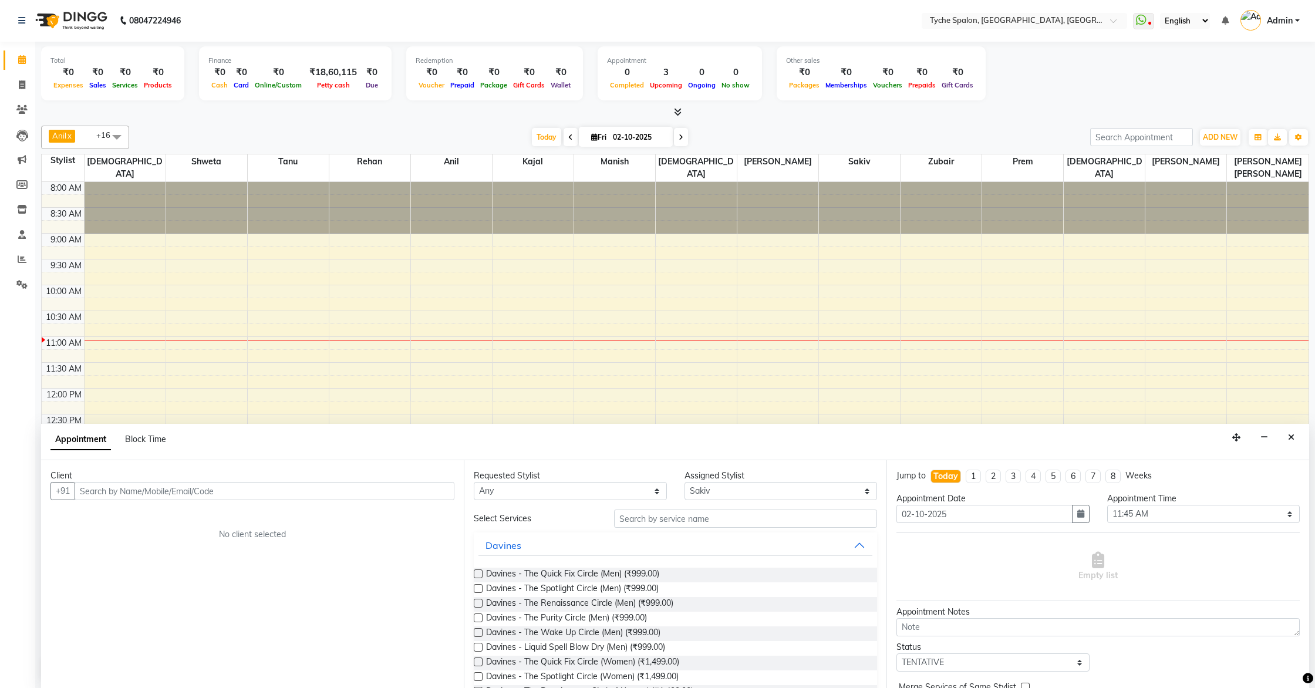
select select "705"
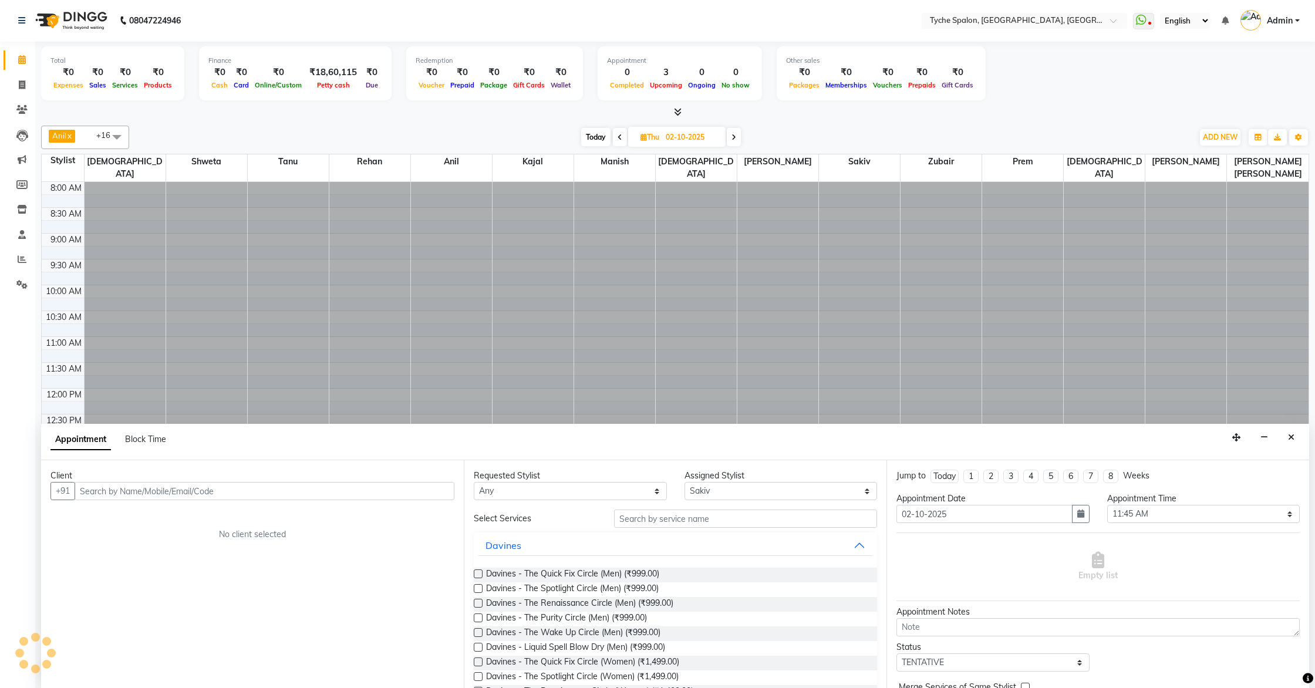
scroll to position [156, 0]
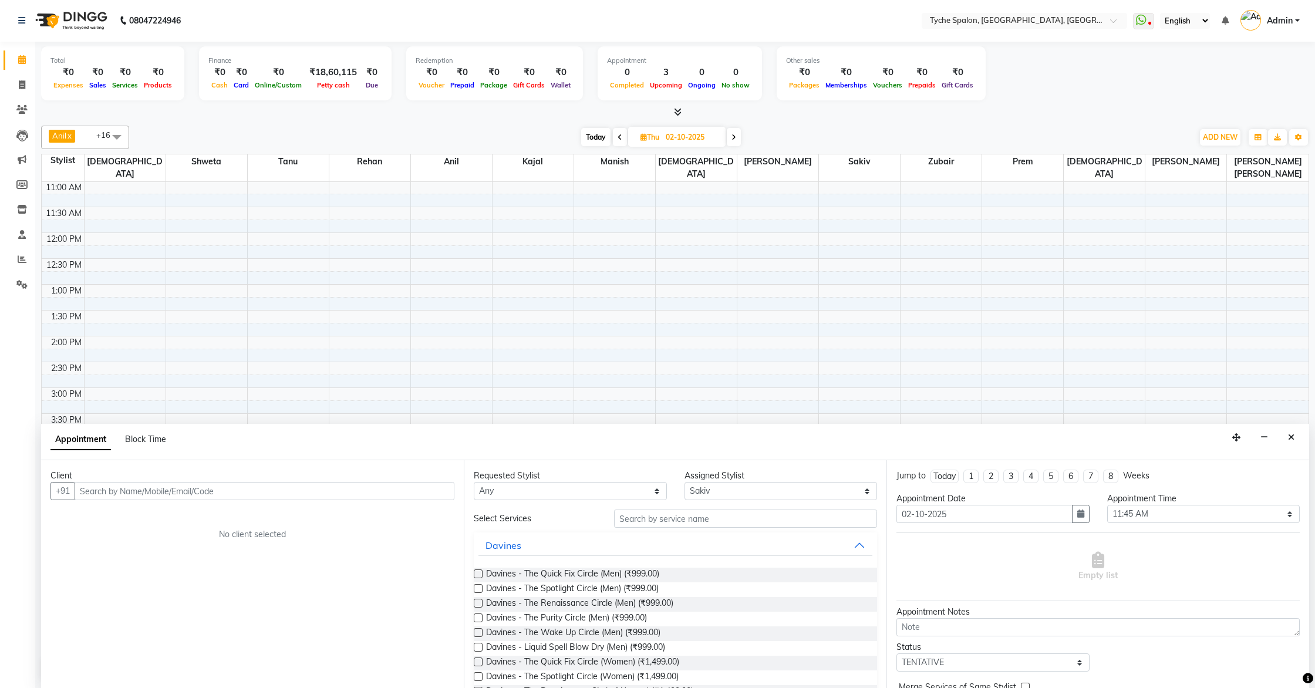
click at [734, 137] on icon at bounding box center [734, 137] width 5 height 7
type input "03-10-2025"
select select "705"
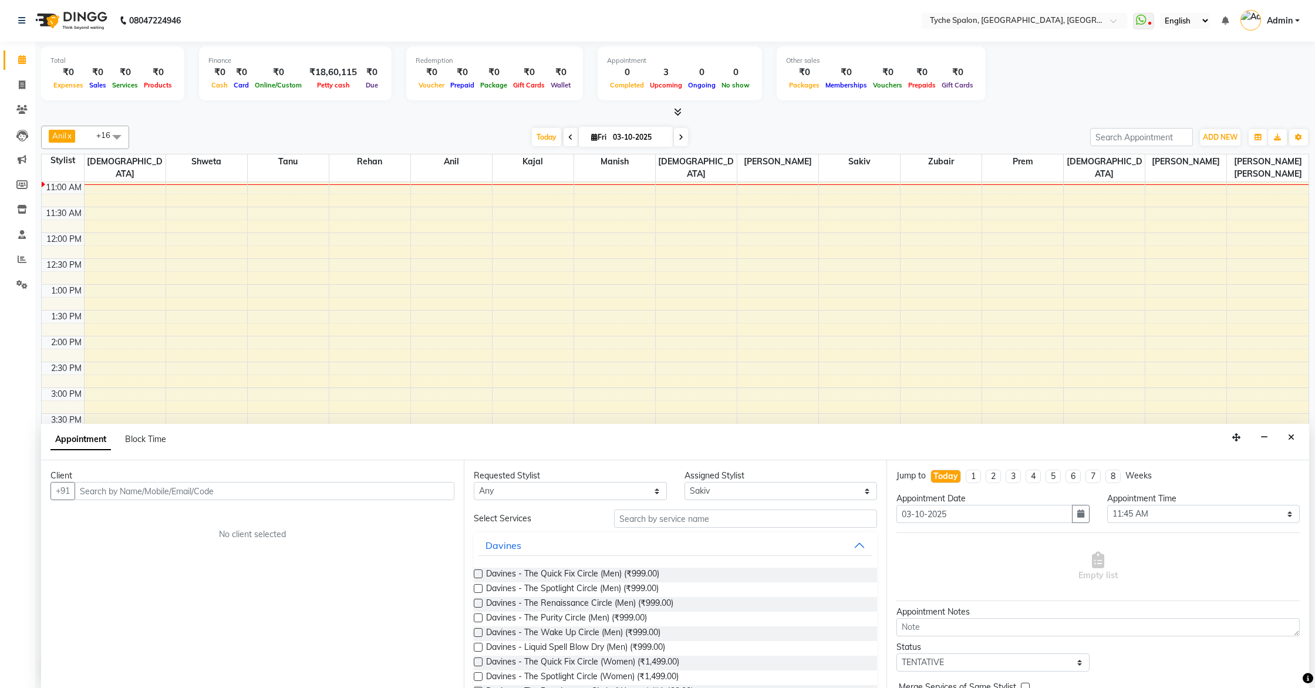
click at [662, 230] on div "8:00 AM 8:30 AM 9:00 AM 9:30 AM 10:00 AM 10:30 AM 11:00 AM 11:30 AM 12:00 PM 12…" at bounding box center [675, 361] width 1267 height 671
click at [1276, 442] on button "Close" at bounding box center [1291, 438] width 17 height 18
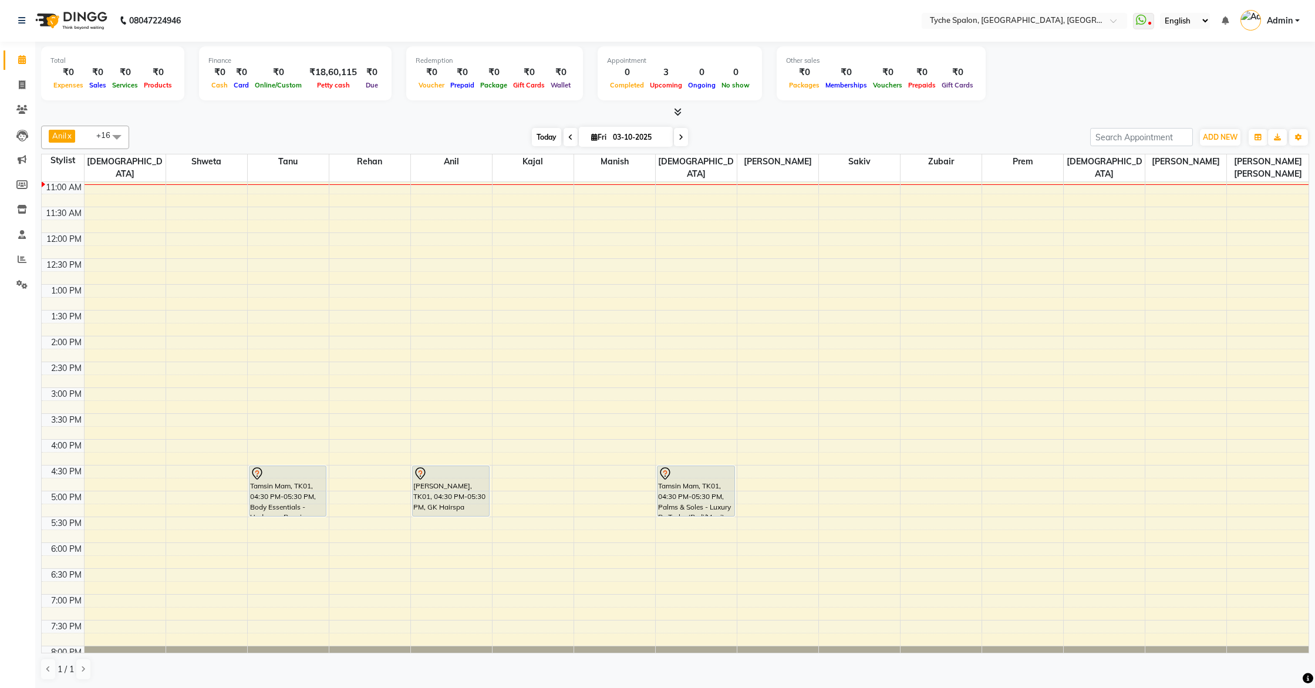
click at [546, 139] on span "Today" at bounding box center [546, 137] width 29 height 18
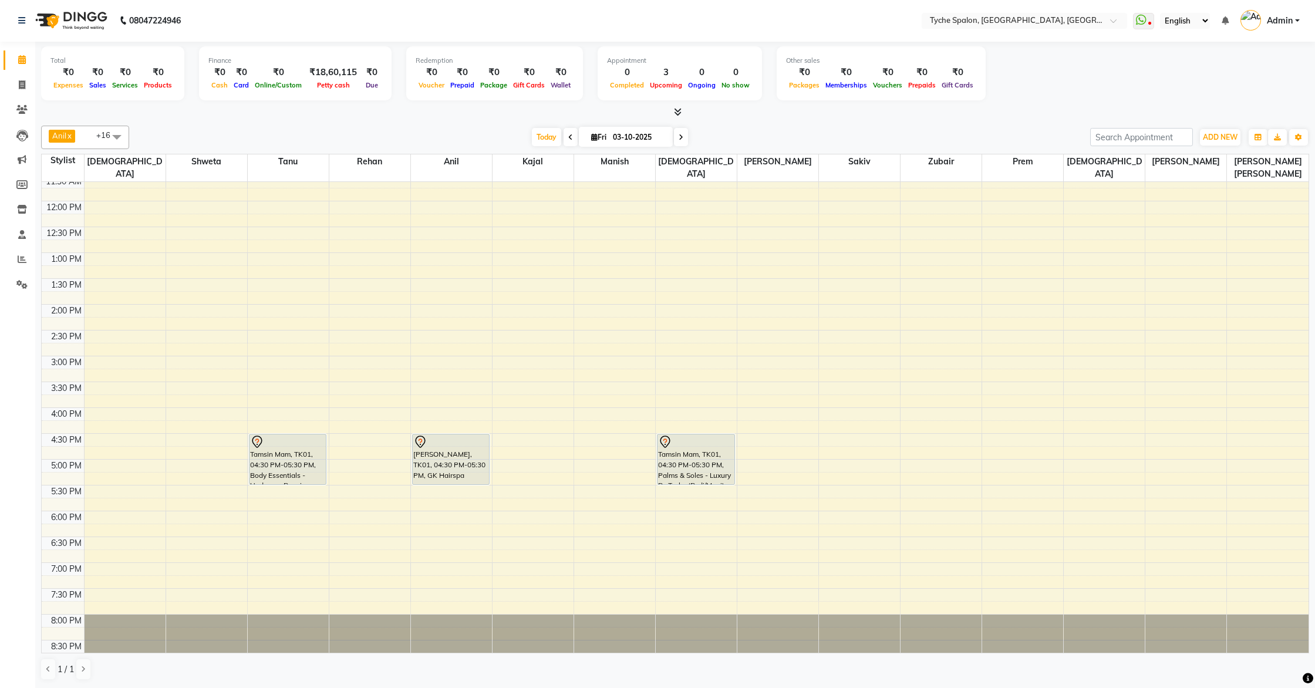
scroll to position [187, 0]
click at [13, 82] on span at bounding box center [22, 86] width 21 height 14
select select "service"
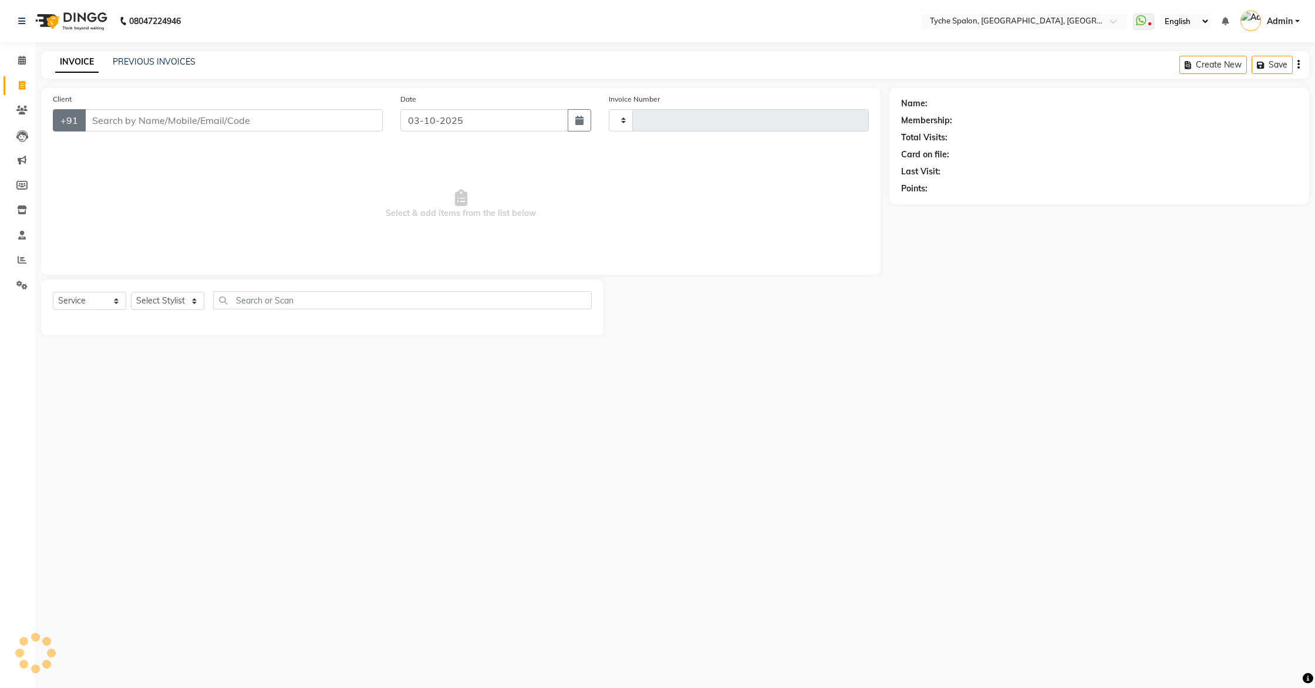
type input "1145"
select select "6320"
click at [169, 301] on select "Select Stylist" at bounding box center [167, 301] width 73 height 18
click at [131, 292] on select "Select Stylist Anil Anjali Devi Ishu Jenny Chophy Kajal Liza Manish Prabhjot Pr…" at bounding box center [182, 301] width 102 height 18
click at [171, 304] on select "Select Stylist Anil Anjali Devi Ishu Jenny Chophy Kajal Liza Manish Prabhjot Pr…" at bounding box center [182, 301] width 102 height 18
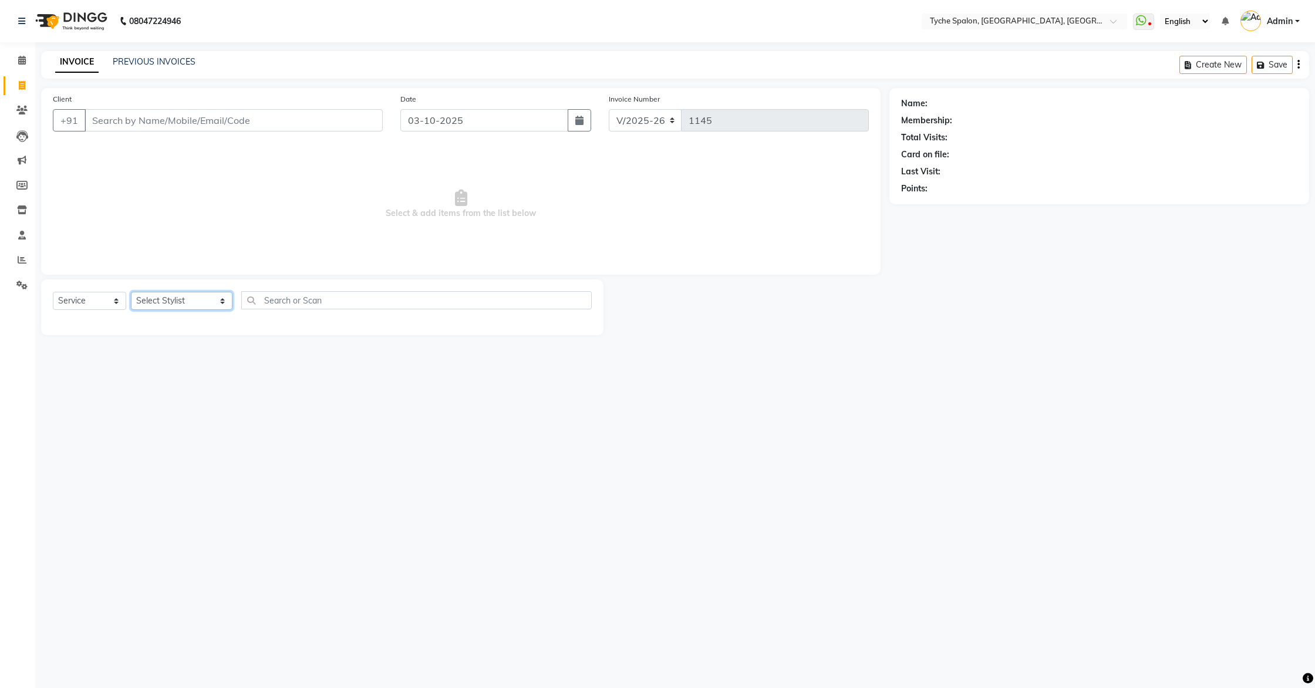
select select "48422"
click at [131, 292] on select "Select Stylist Anil Anjali Devi Ishu Jenny Chophy Kajal Liza Manish Prabhjot Pr…" at bounding box center [182, 301] width 102 height 18
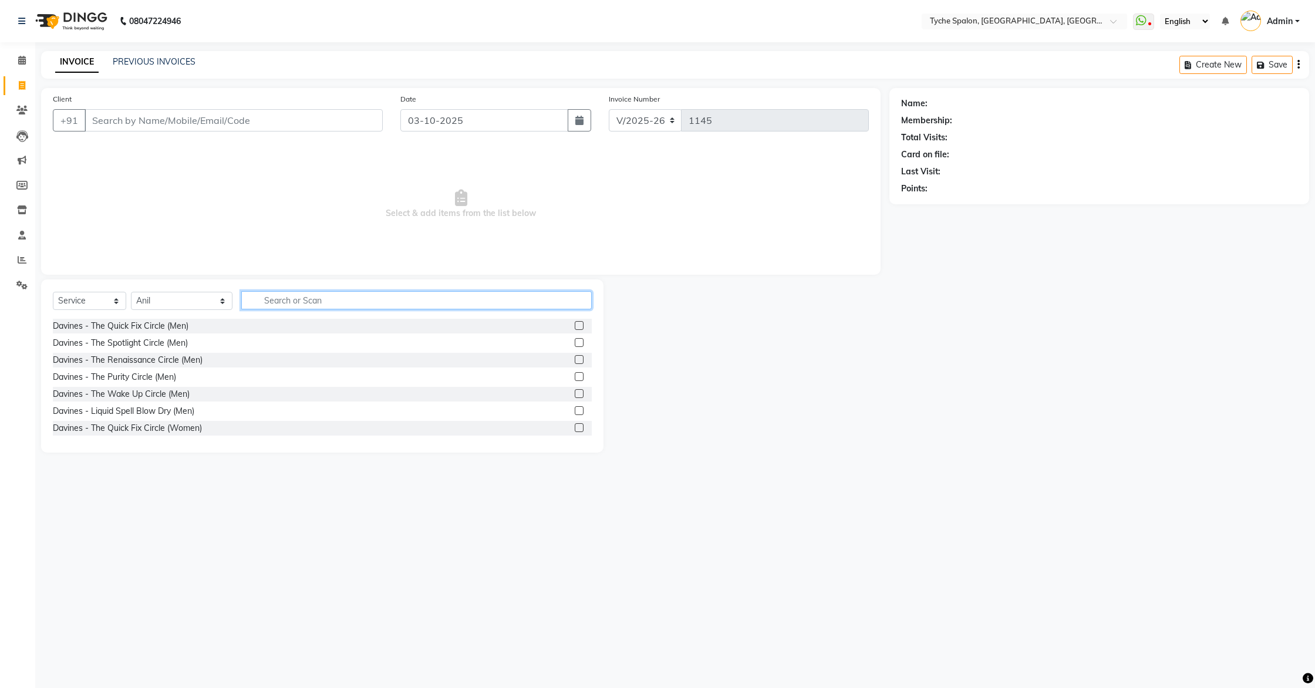
click at [261, 299] on input "text" at bounding box center [416, 300] width 351 height 18
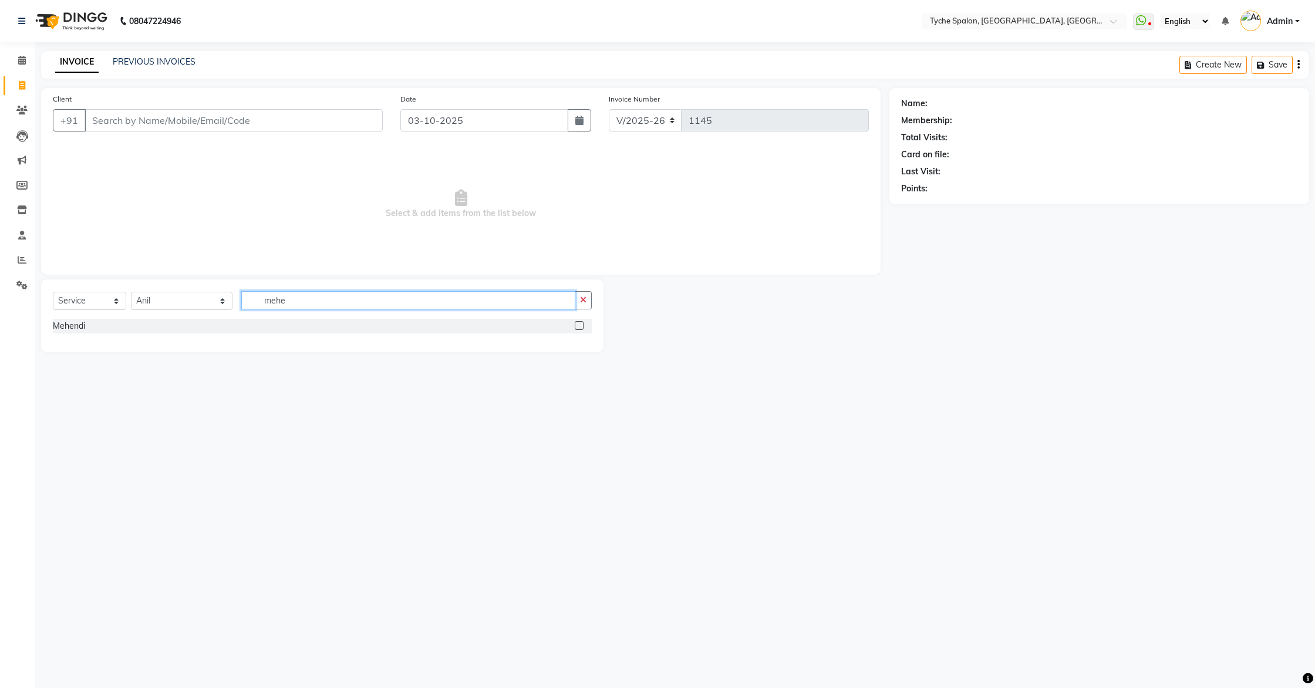
type input "mehe"
click at [580, 325] on label at bounding box center [579, 325] width 9 height 9
click at [580, 325] on input "checkbox" at bounding box center [579, 326] width 8 height 8
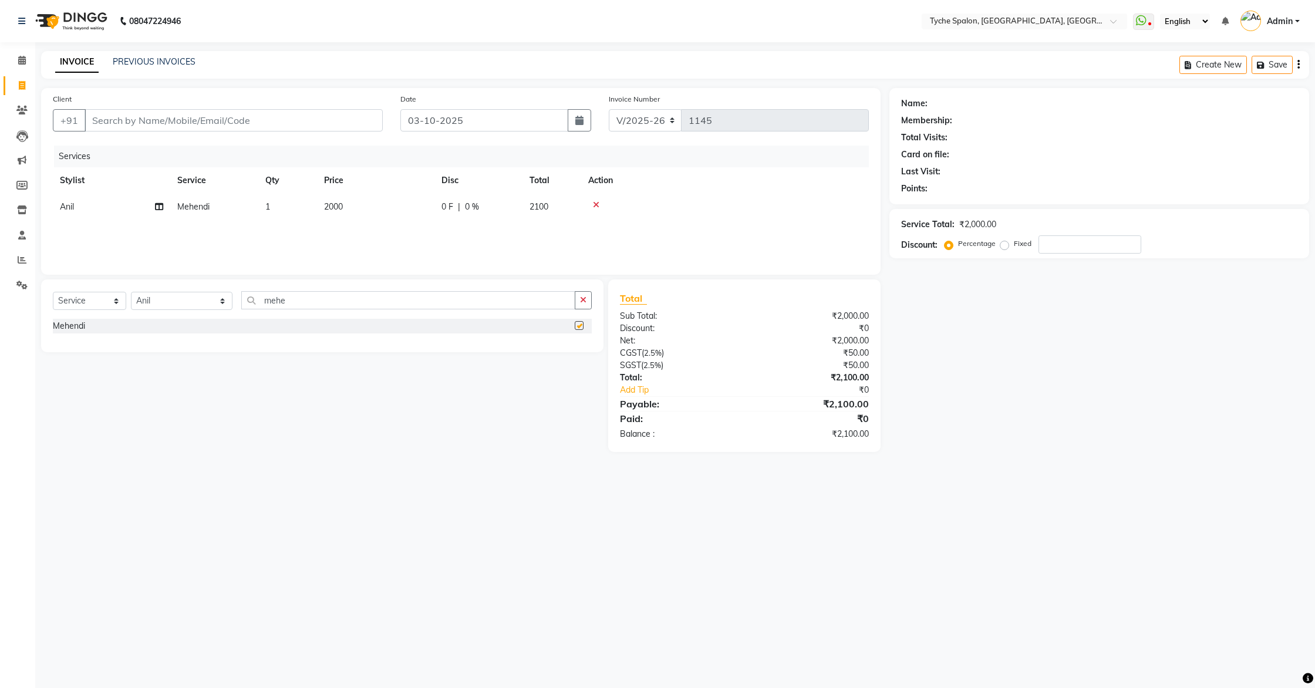
checkbox input "false"
click at [19, 81] on icon at bounding box center [22, 85] width 6 height 9
select select "service"
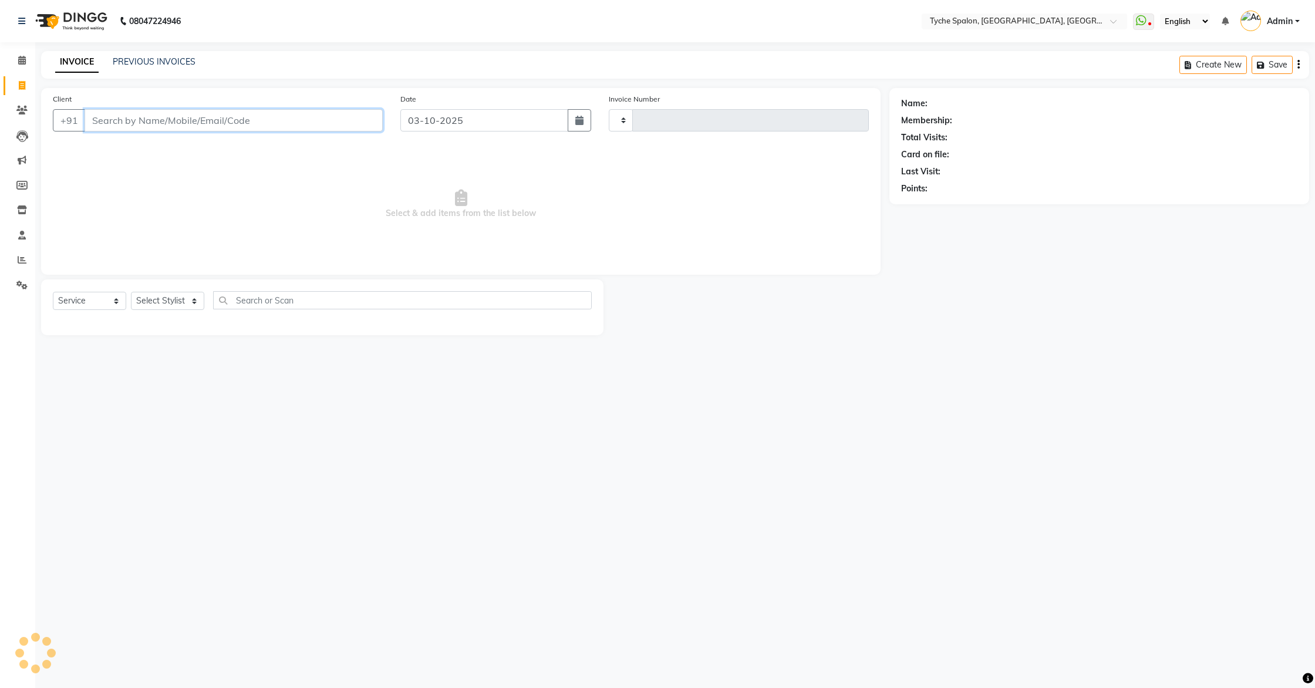
type input "1145"
select select "6320"
click at [21, 56] on icon at bounding box center [22, 60] width 8 height 9
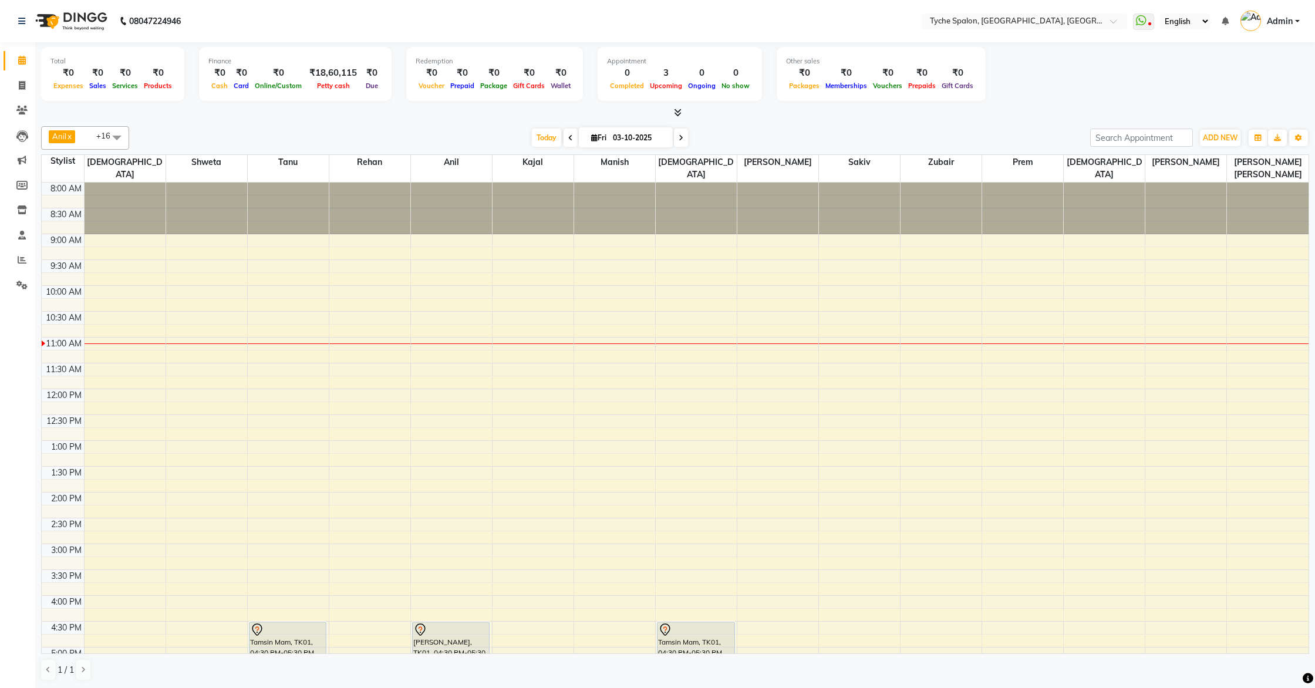
click at [723, 567] on div "8:00 AM 8:30 AM 9:00 AM 9:30 AM 10:00 AM 10:30 AM 11:00 AM 11:30 AM 12:00 PM 12…" at bounding box center [675, 518] width 1267 height 671
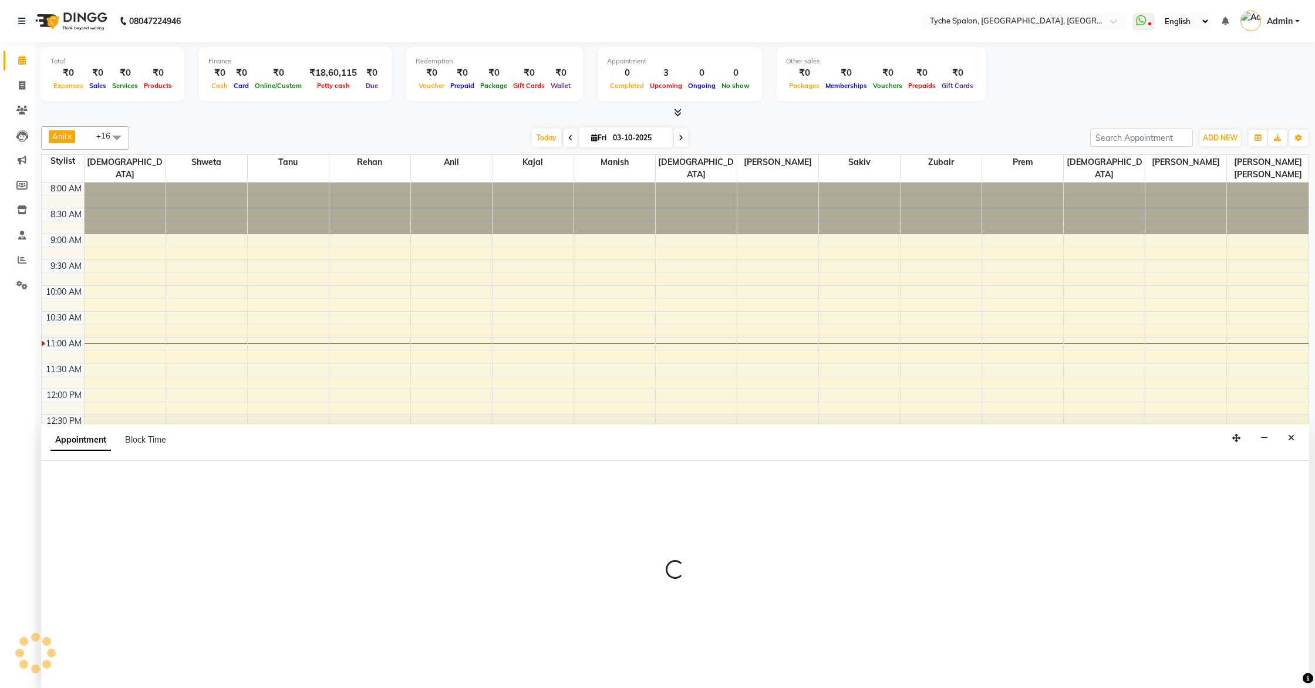
scroll to position [1, 0]
select select "49884"
select select "930"
select select "tentative"
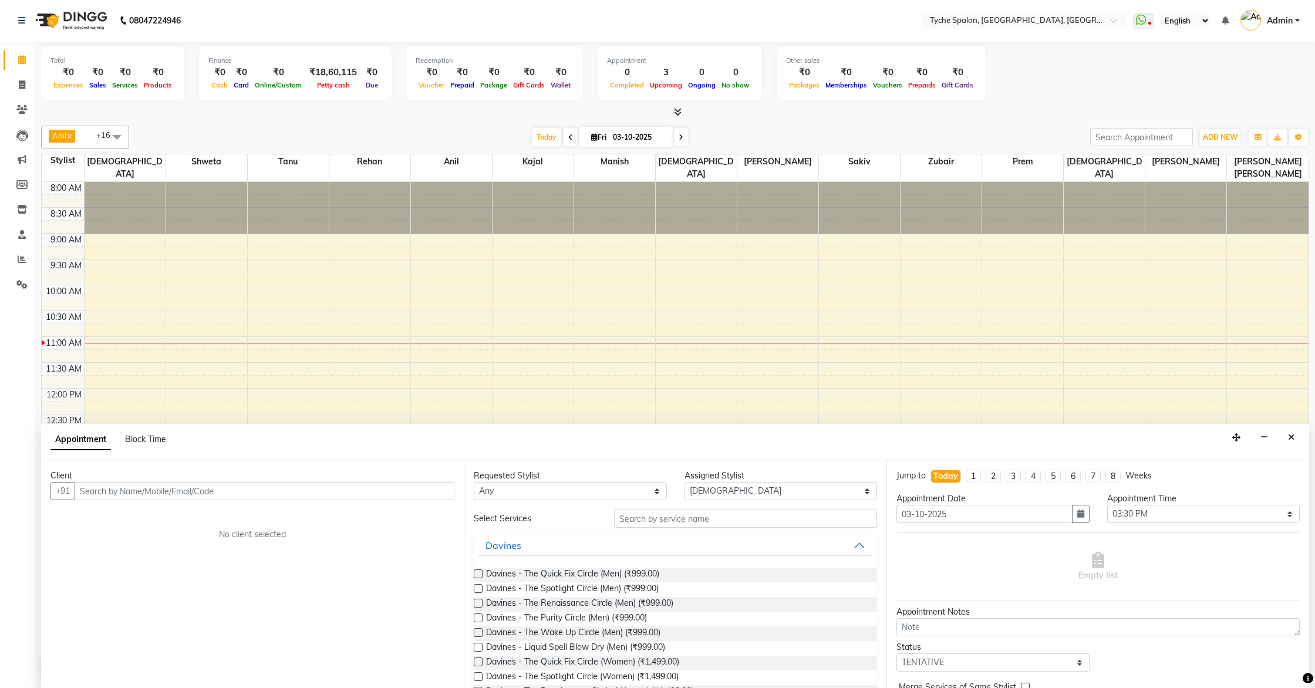
type input "8"
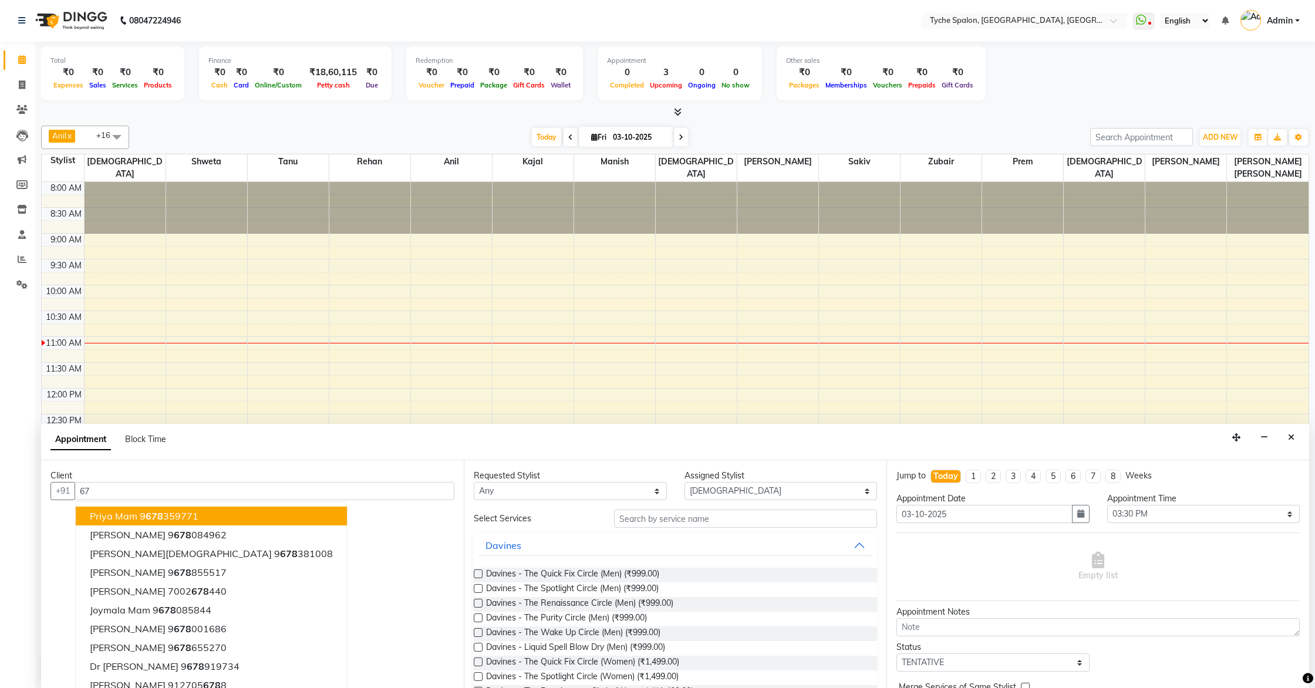
type input "6"
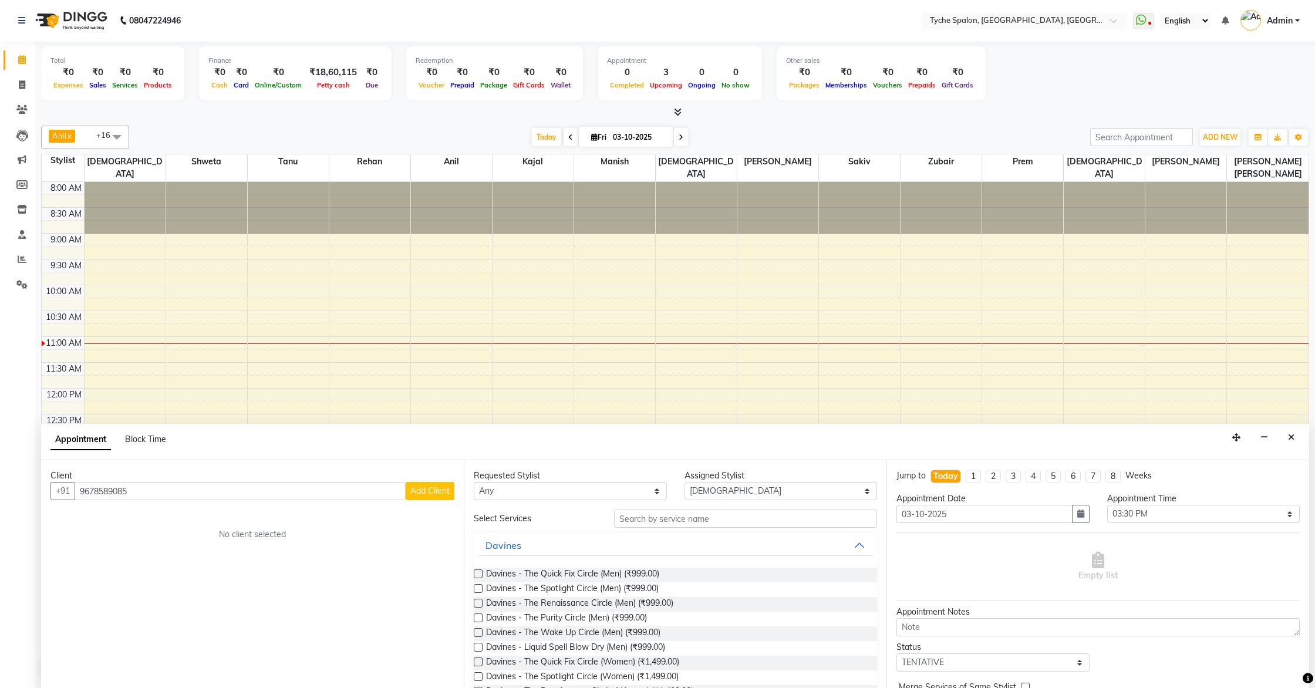
type input "9678589085"
click at [439, 489] on span "Add Client" at bounding box center [430, 491] width 39 height 11
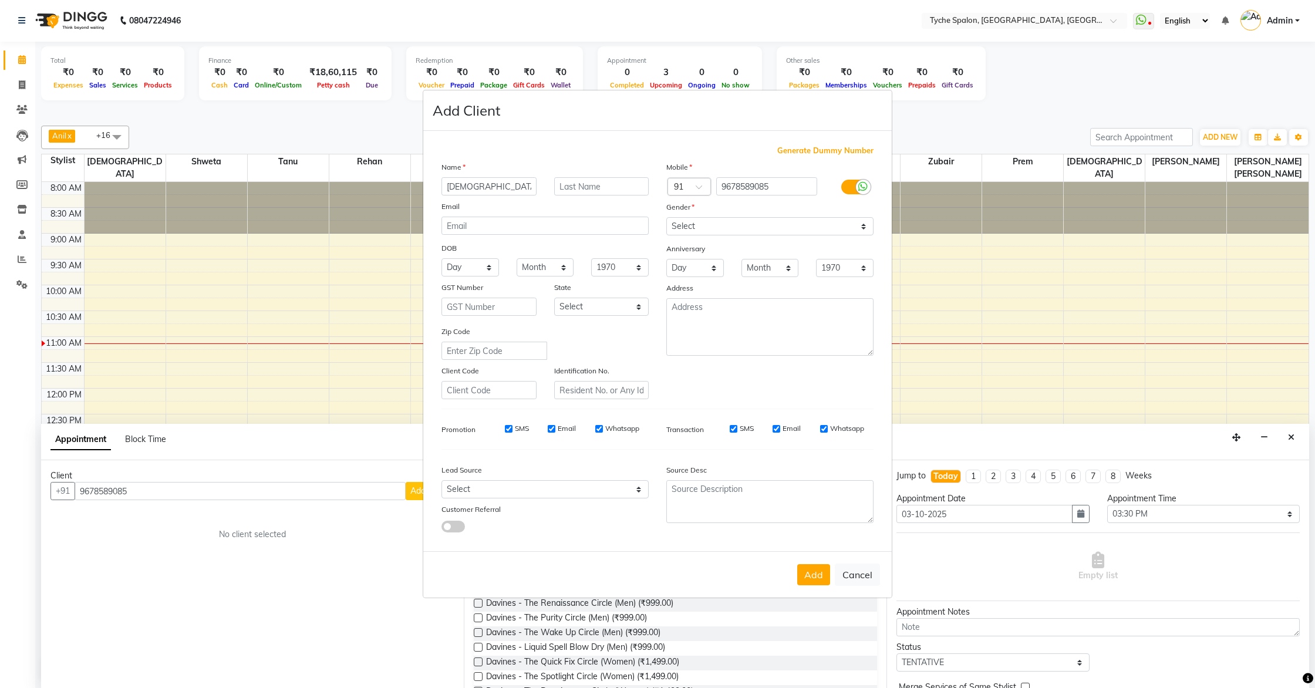
type input "[DEMOGRAPHIC_DATA]"
click at [581, 189] on input "text" at bounding box center [601, 186] width 95 height 18
type input "Sahu"
click at [480, 194] on input "[DEMOGRAPHIC_DATA]" at bounding box center [489, 186] width 95 height 18
type input "Isha"
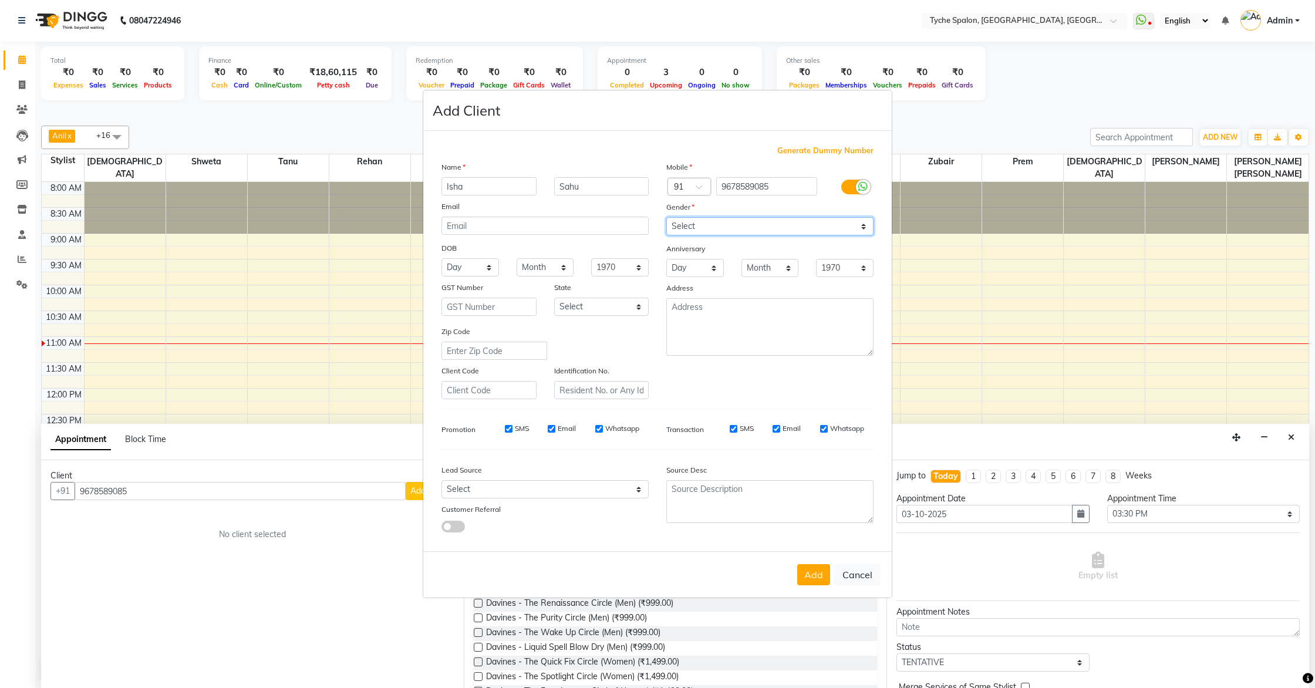
click at [708, 223] on select "Select Male Female Other Prefer Not To Say" at bounding box center [770, 226] width 207 height 18
select select "female"
click at [667, 217] on select "Select Male Female Other Prefer Not To Say" at bounding box center [770, 226] width 207 height 18
click at [805, 571] on button "Add" at bounding box center [814, 574] width 33 height 21
select select
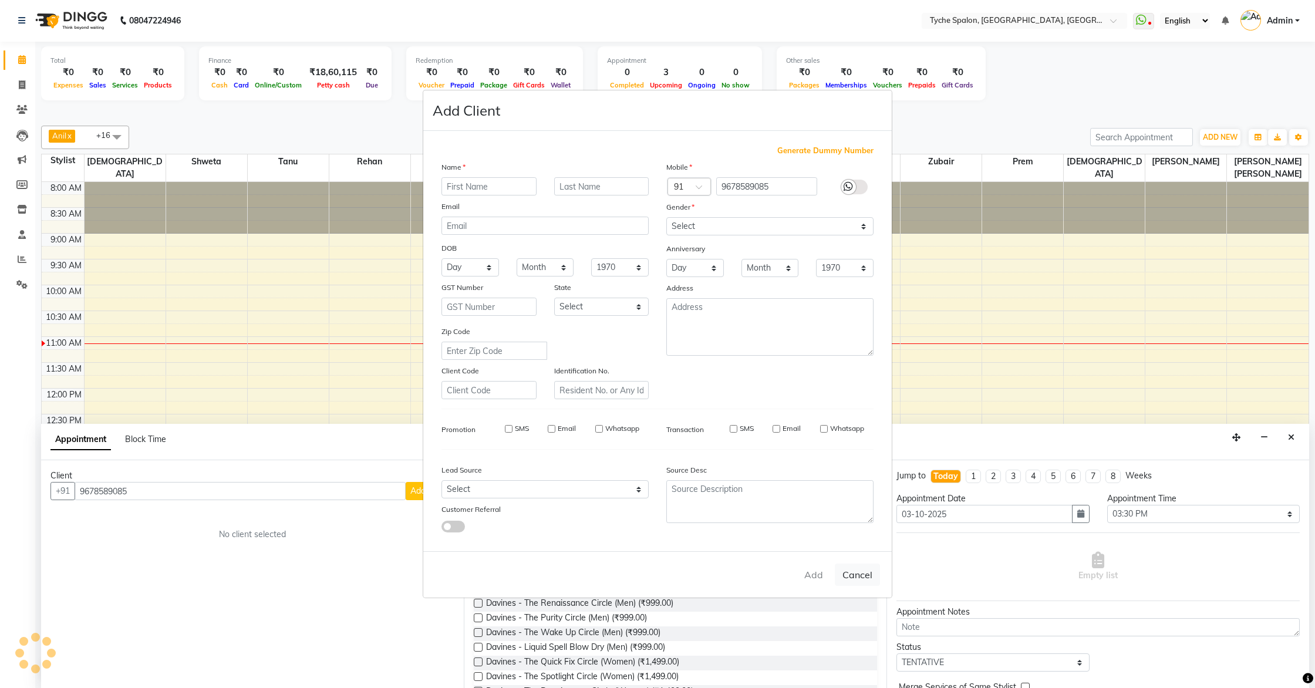
select select
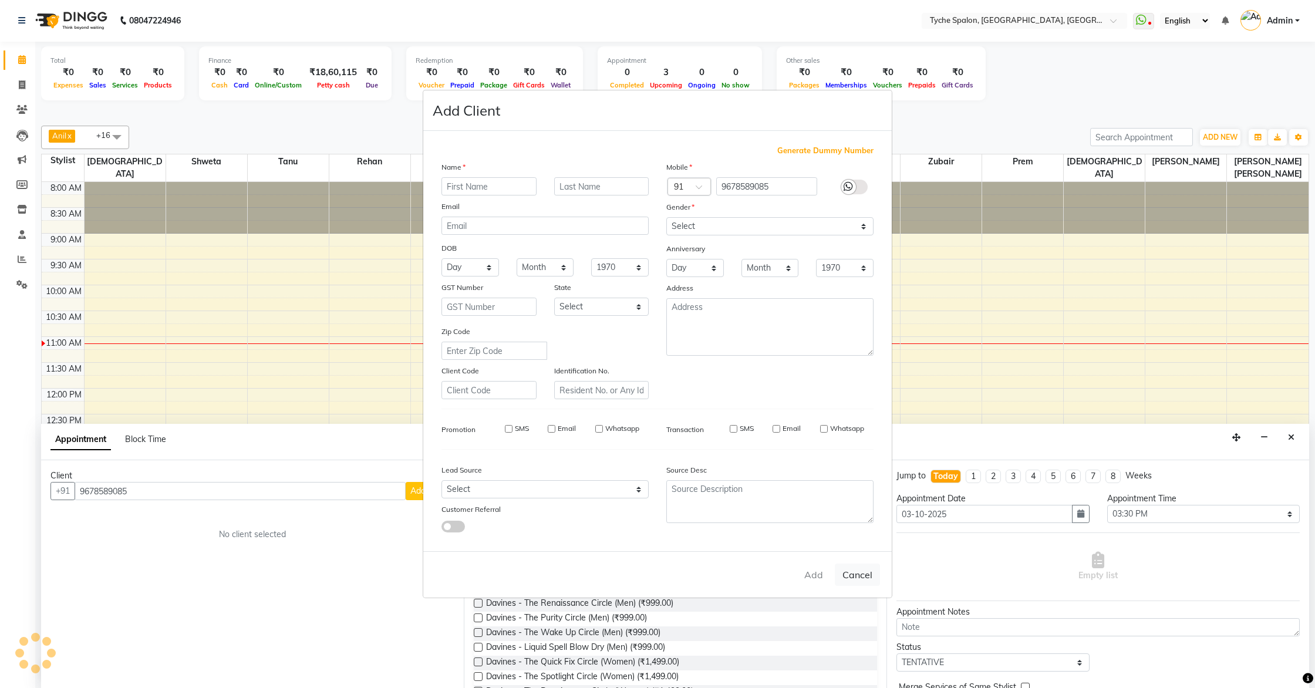
select select
checkbox input "false"
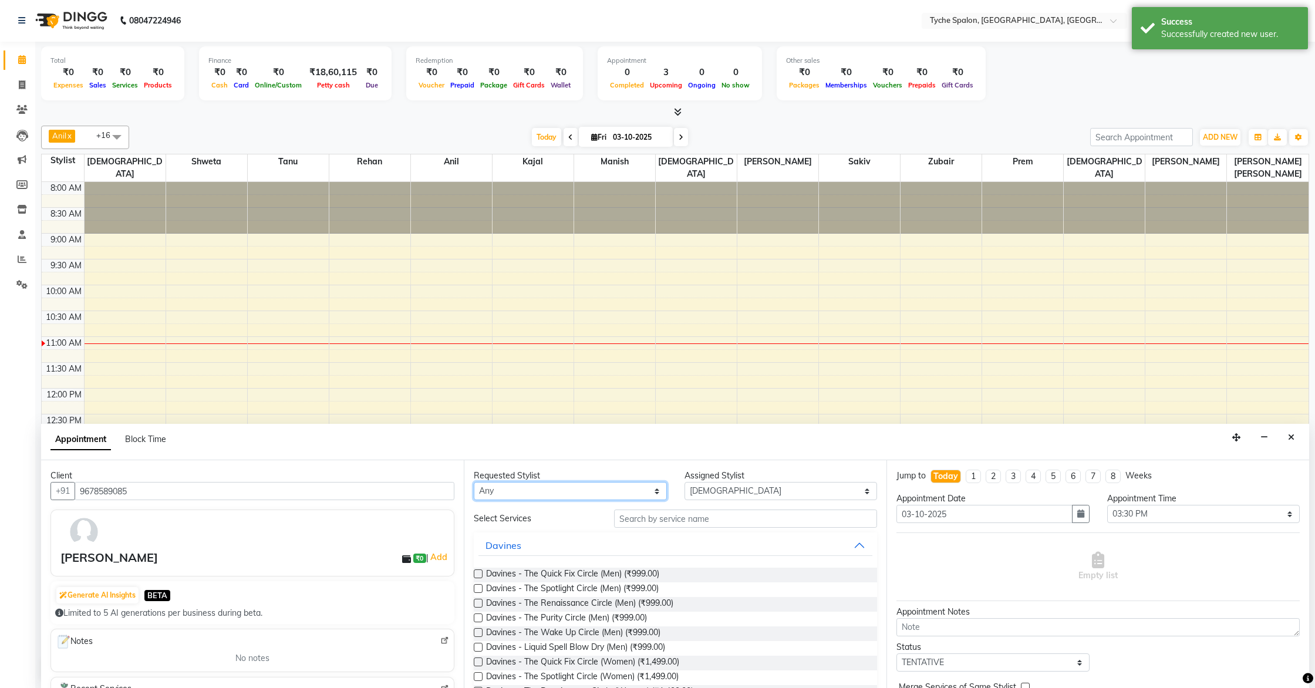
click at [591, 489] on select "Any [PERSON_NAME] [PERSON_NAME] [PERSON_NAME] [PERSON_NAME] [PERSON_NAME] [PERS…" at bounding box center [570, 491] width 193 height 18
select select "48851"
click at [474, 482] on select "Any [PERSON_NAME] [PERSON_NAME] [PERSON_NAME] [PERSON_NAME] [PERSON_NAME] [PERS…" at bounding box center [570, 491] width 193 height 18
select select "48851"
click at [668, 523] on input "text" at bounding box center [745, 519] width 263 height 18
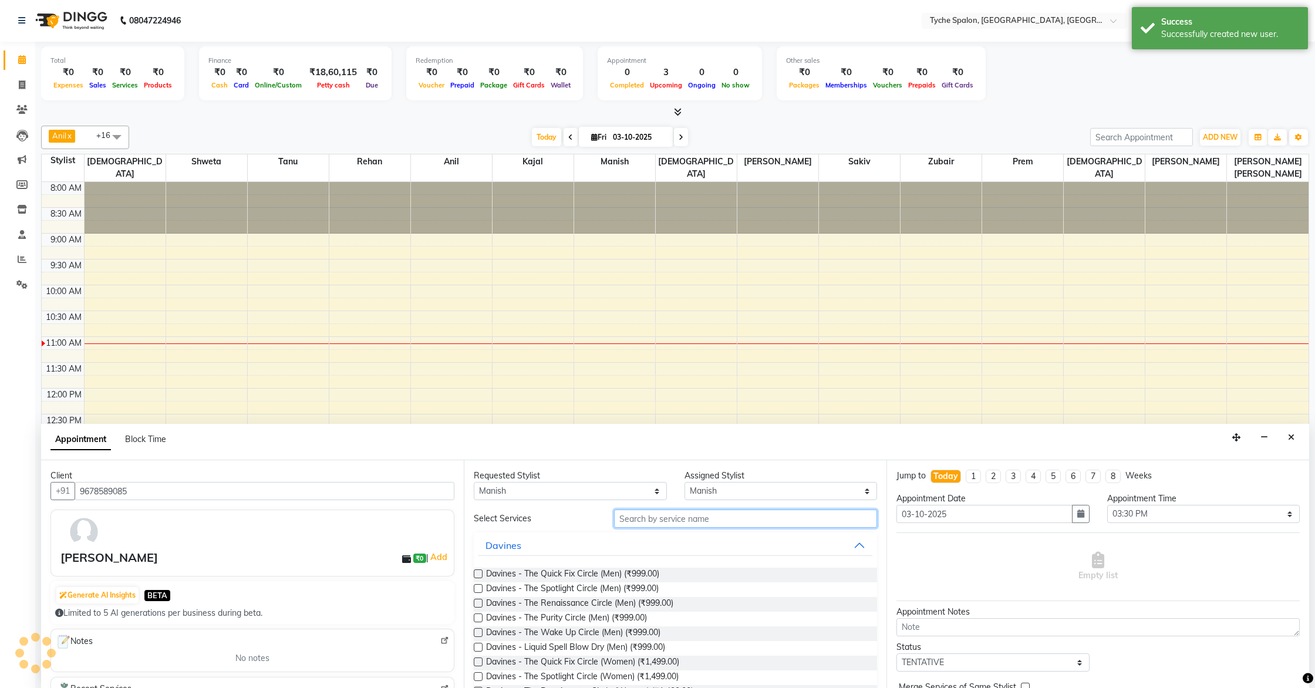
scroll to position [0, 0]
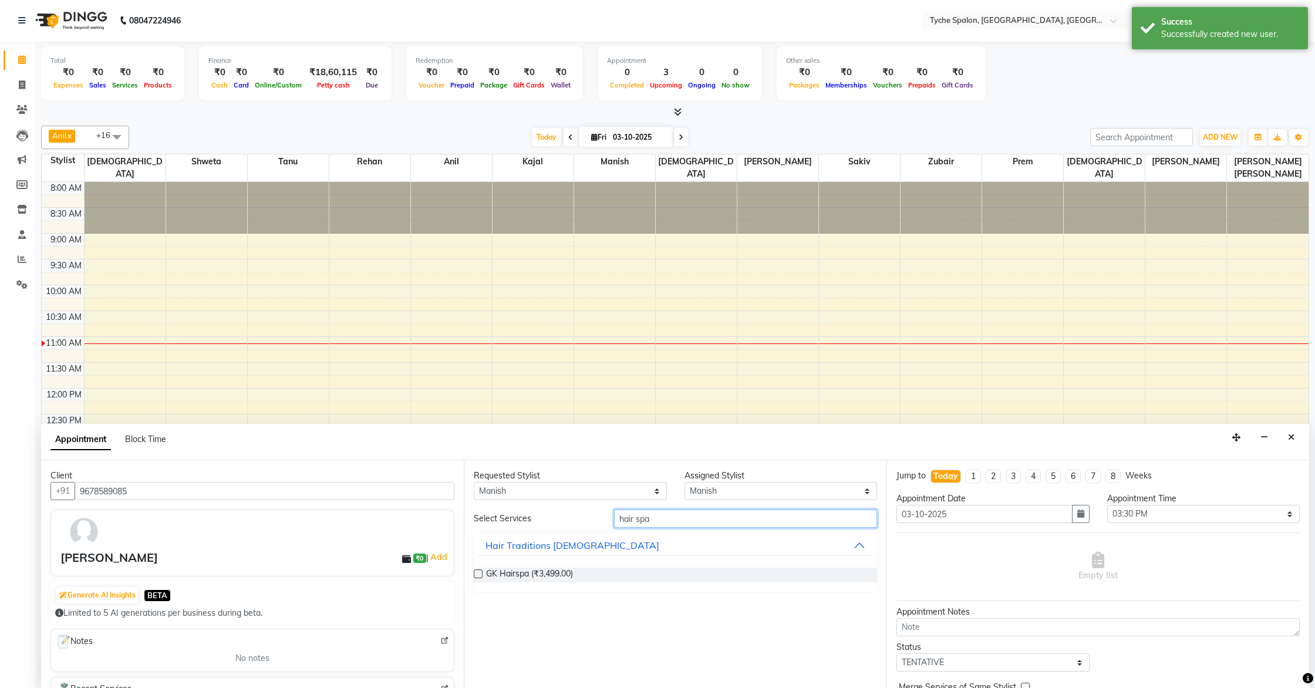
type input "hair spa"
click at [480, 573] on label at bounding box center [478, 574] width 9 height 9
click at [480, 573] on input "checkbox" at bounding box center [478, 575] width 8 height 8
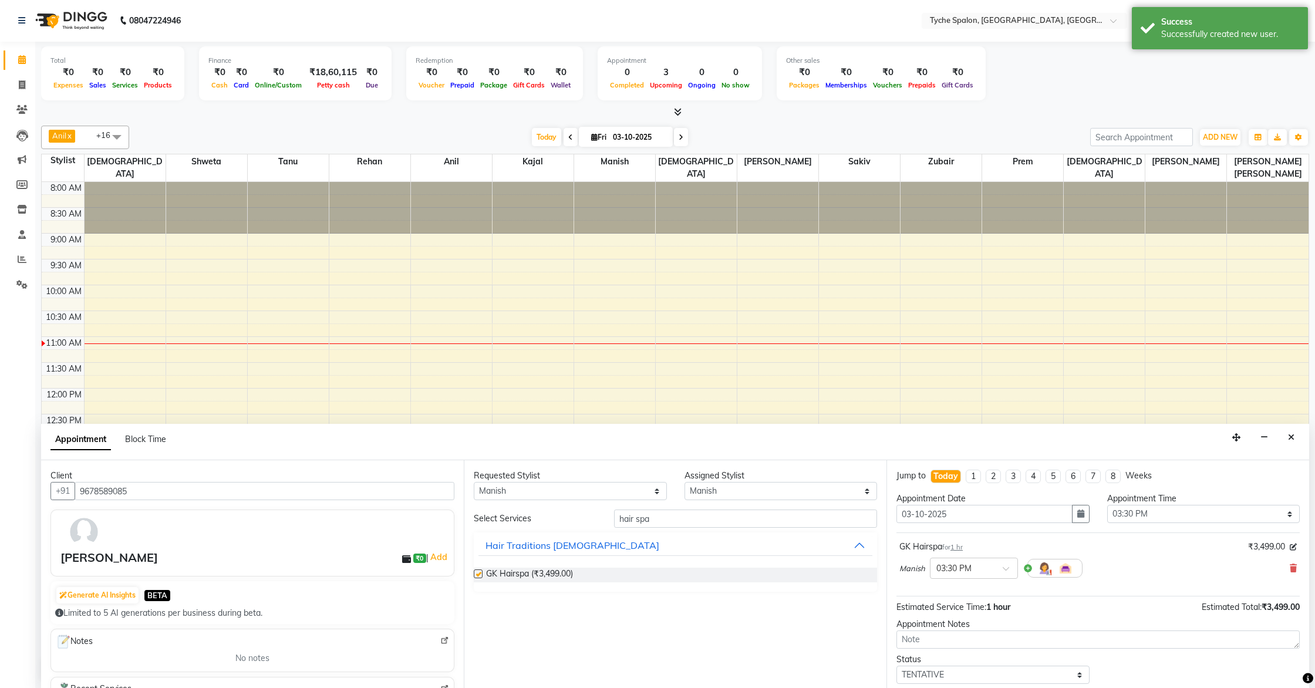
checkbox input "false"
click at [992, 566] on div at bounding box center [974, 567] width 87 height 12
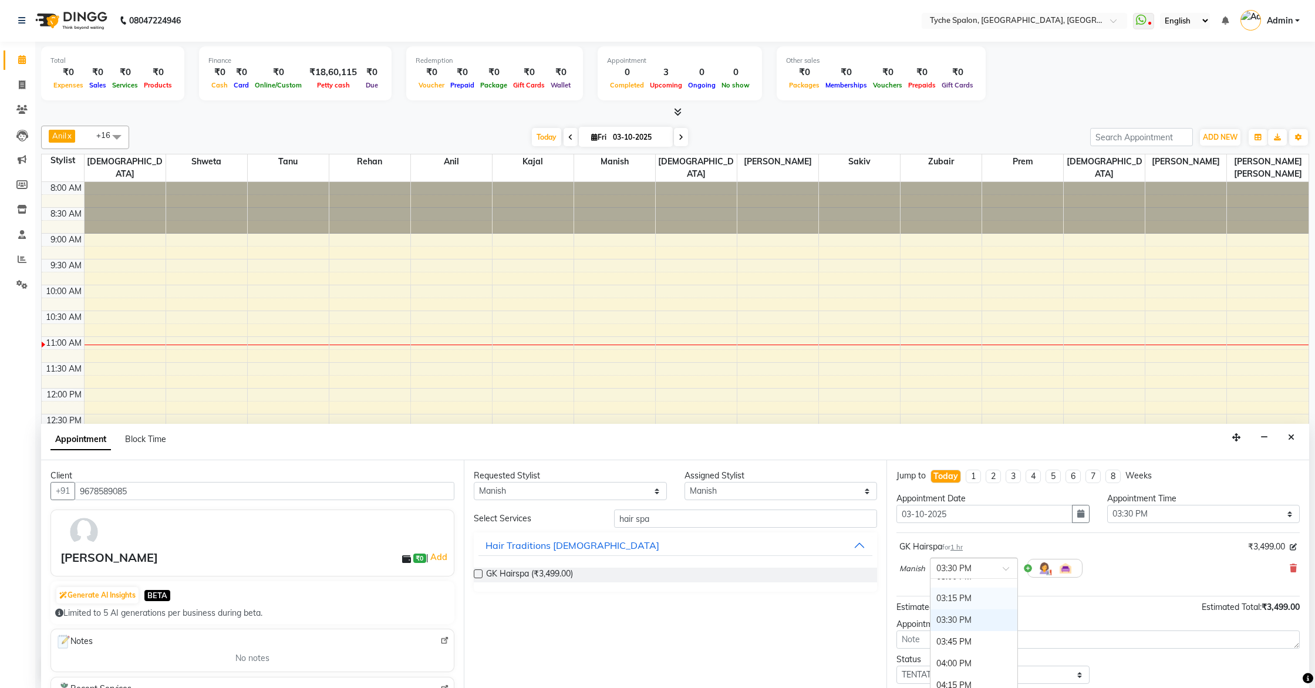
scroll to position [533, 0]
click at [959, 618] on div "03:30 PM" at bounding box center [974, 622] width 87 height 22
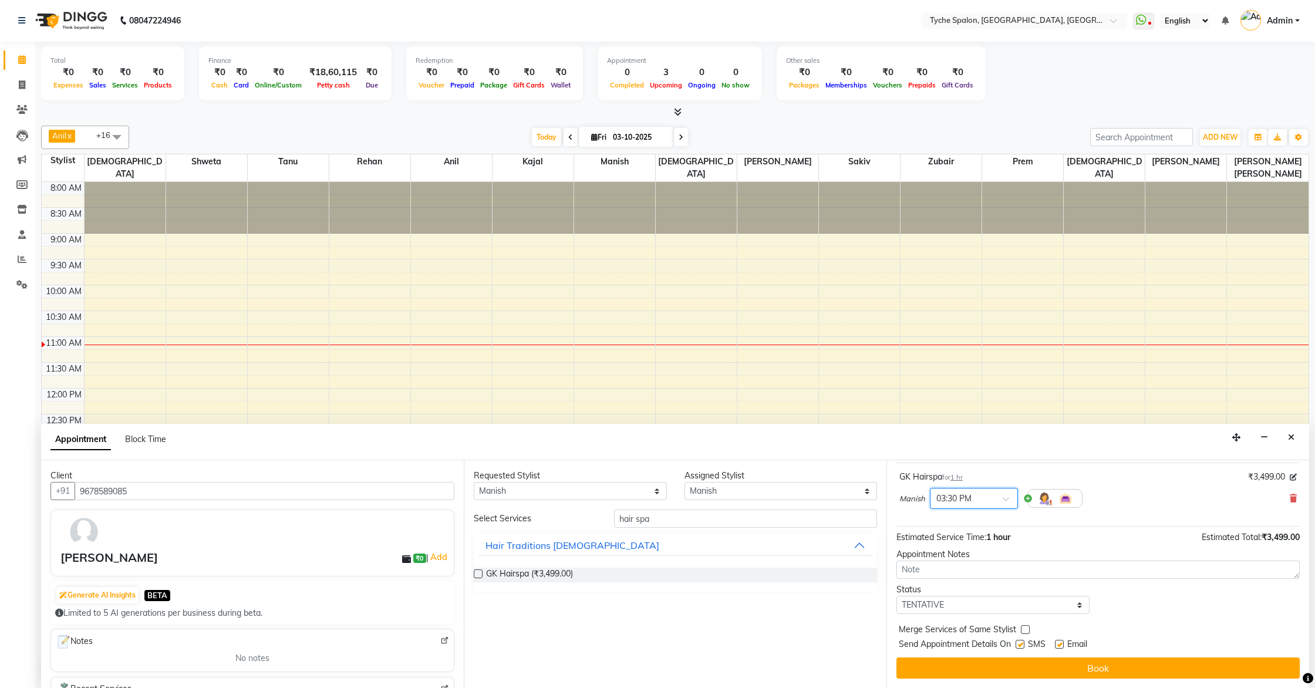
click at [1085, 624] on button "Book" at bounding box center [1098, 668] width 403 height 21
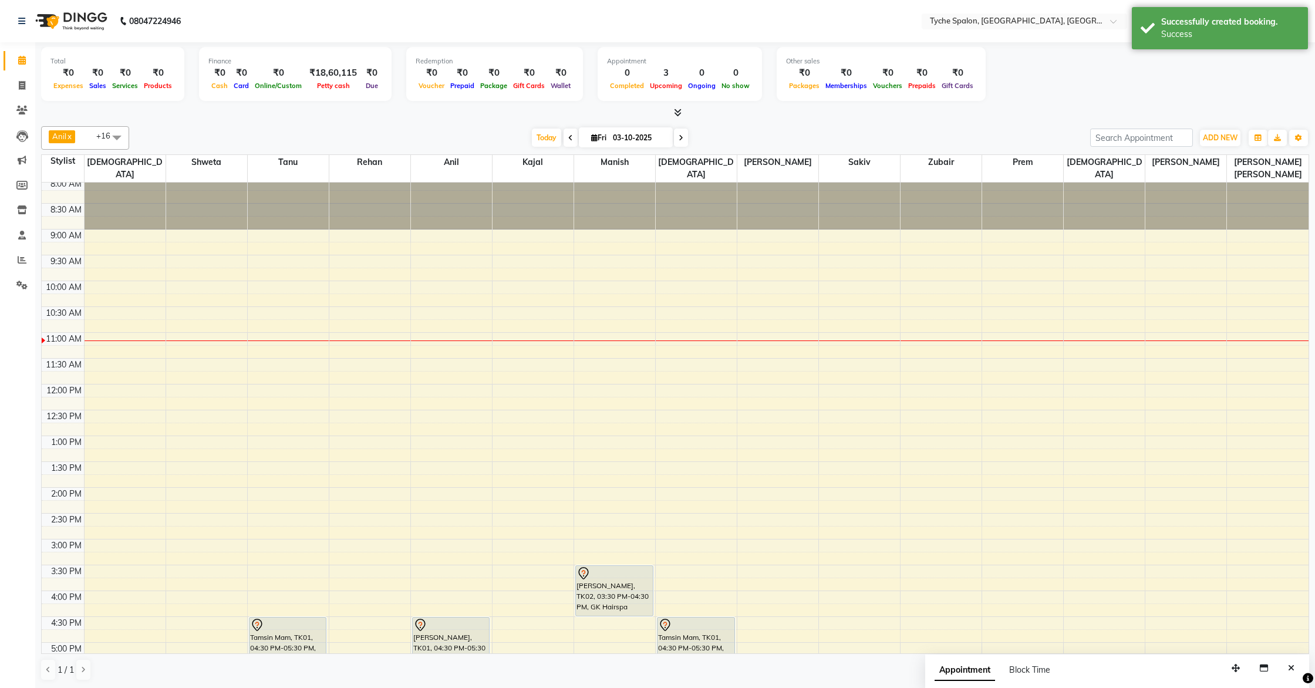
scroll to position [1, 0]
click at [23, 85] on icon at bounding box center [22, 84] width 6 height 9
select select "service"
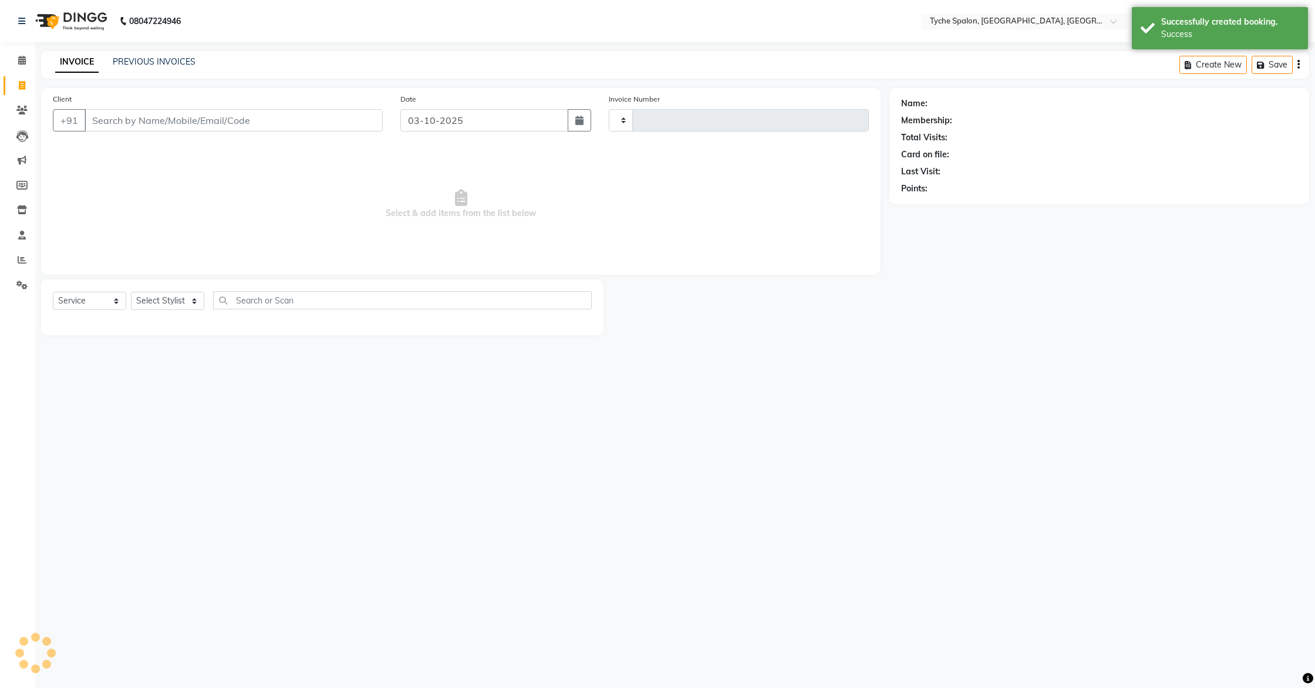
type input "1145"
select select "6320"
